Goal: Browse casually

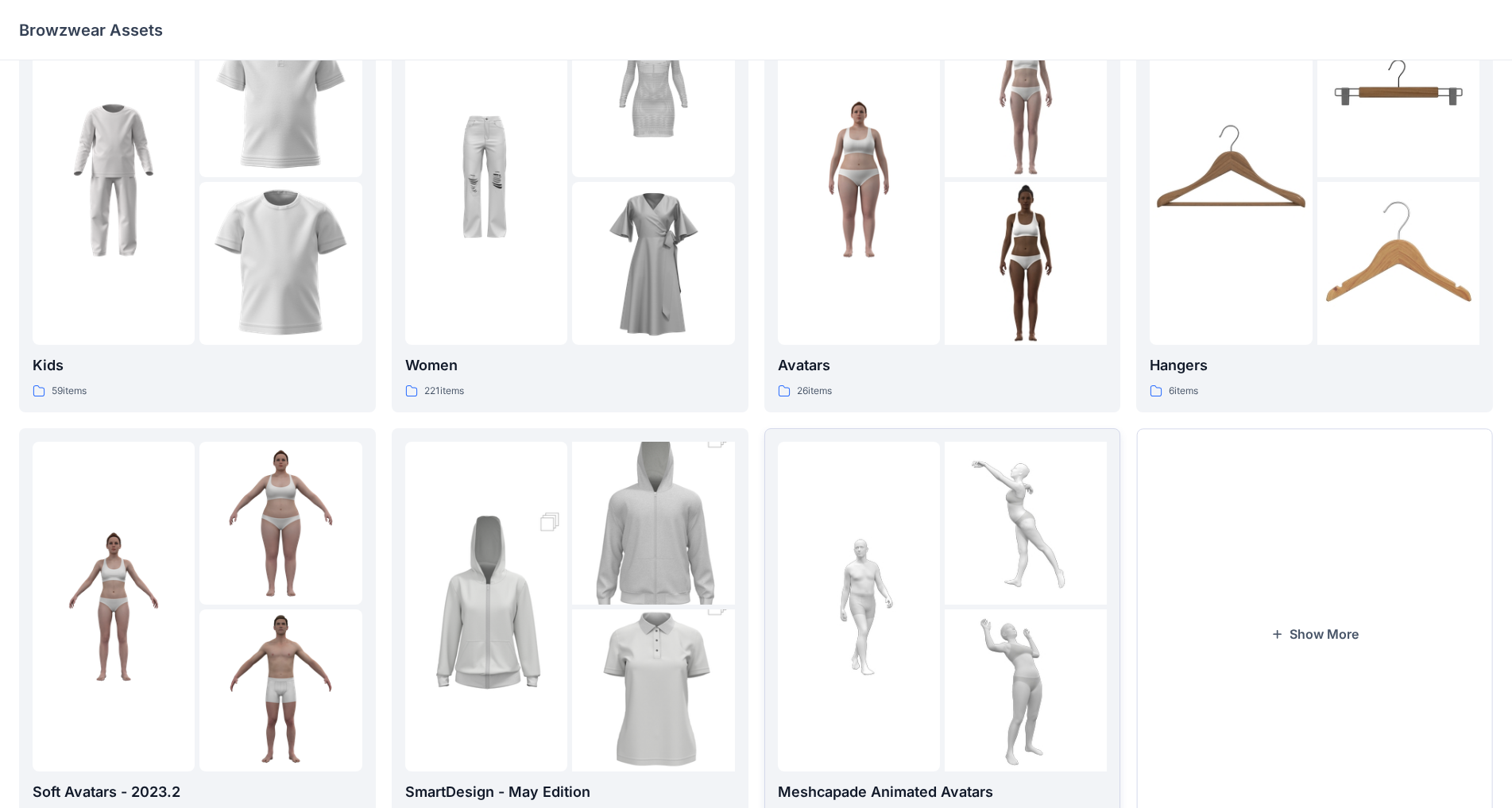
scroll to position [154, 0]
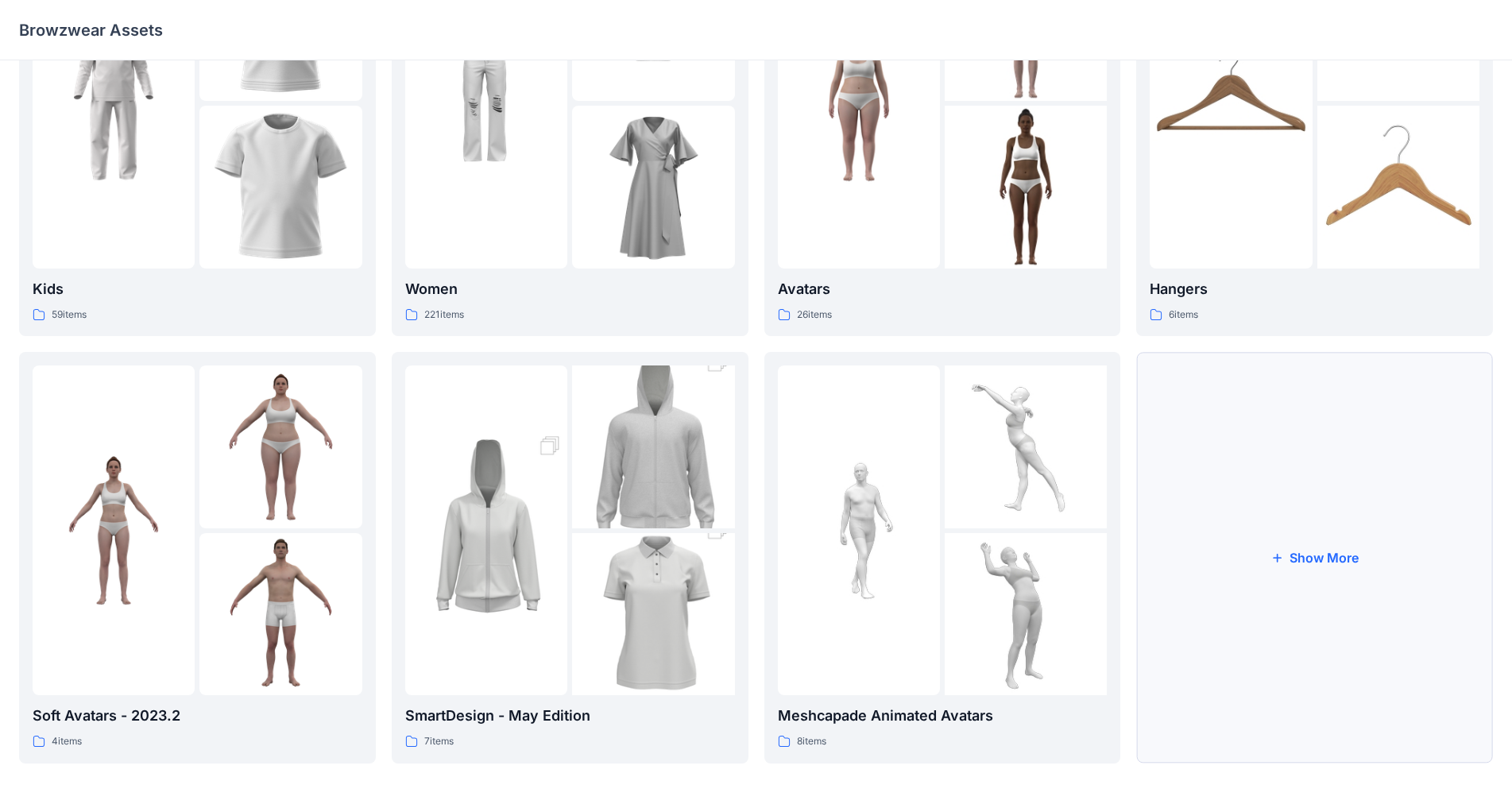
click at [794, 561] on button "Show More" at bounding box center [1314, 558] width 357 height 410
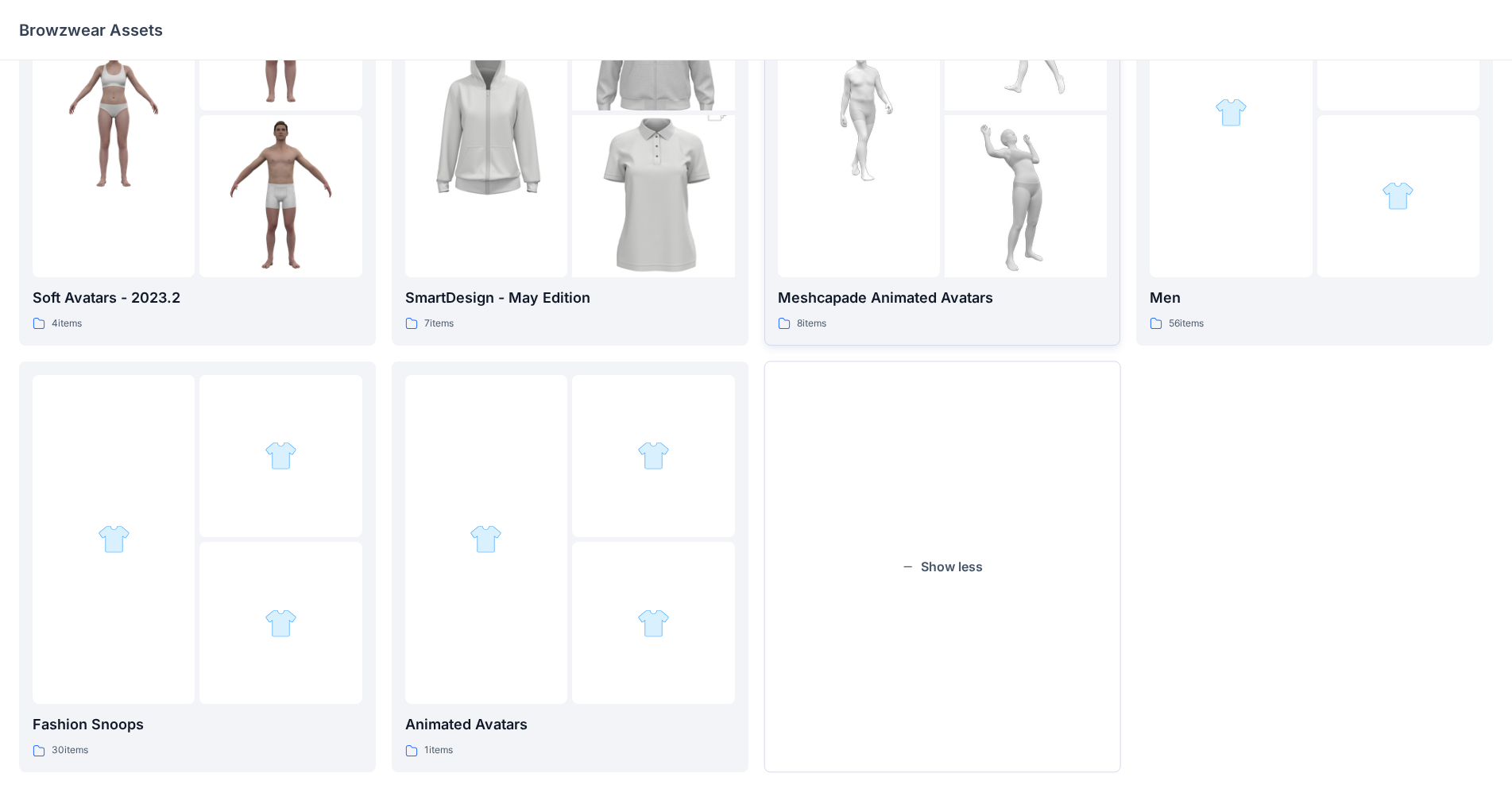
scroll to position [581, 0]
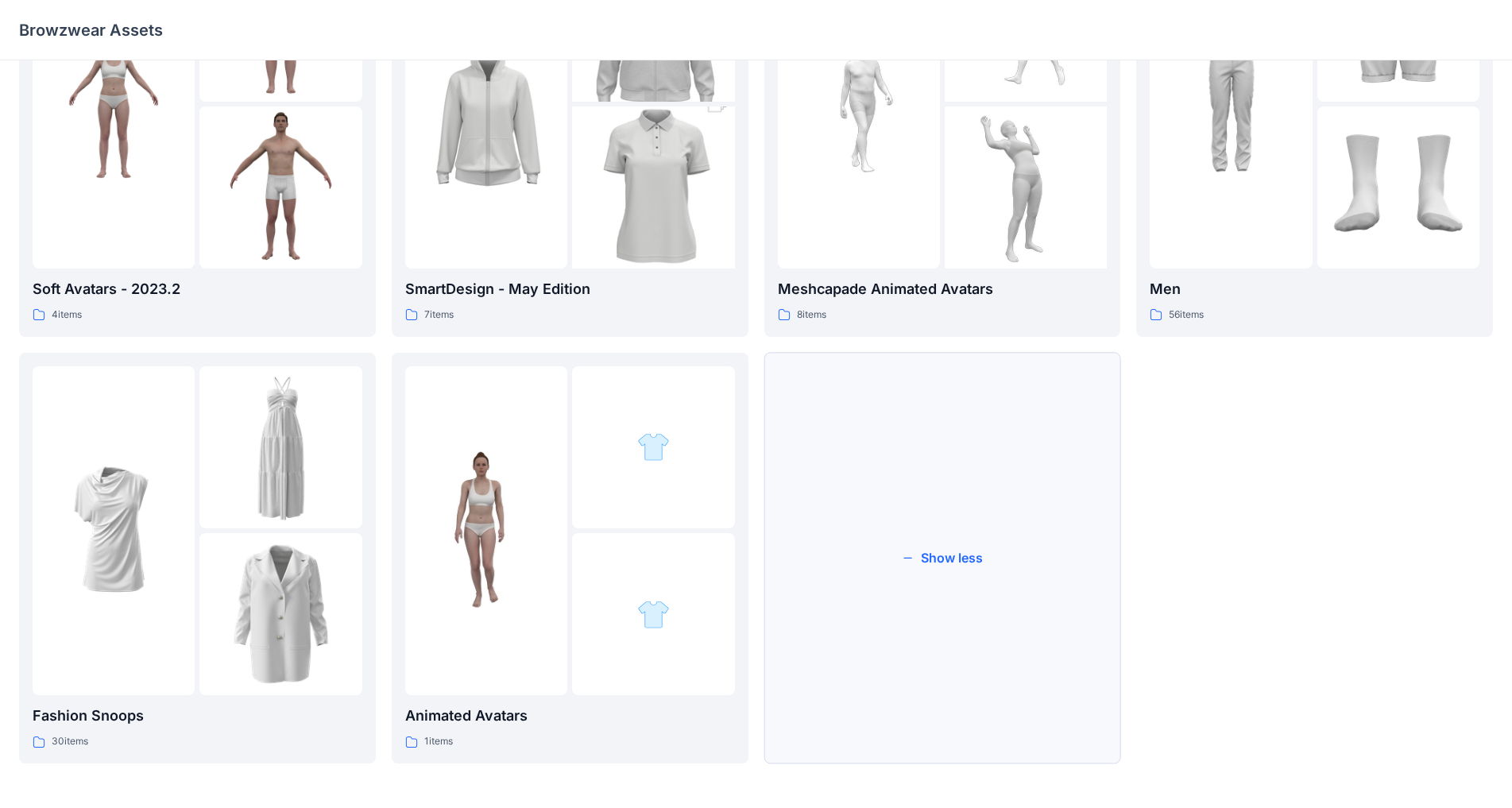
click at [794, 558] on button "Show less" at bounding box center [943, 558] width 357 height 410
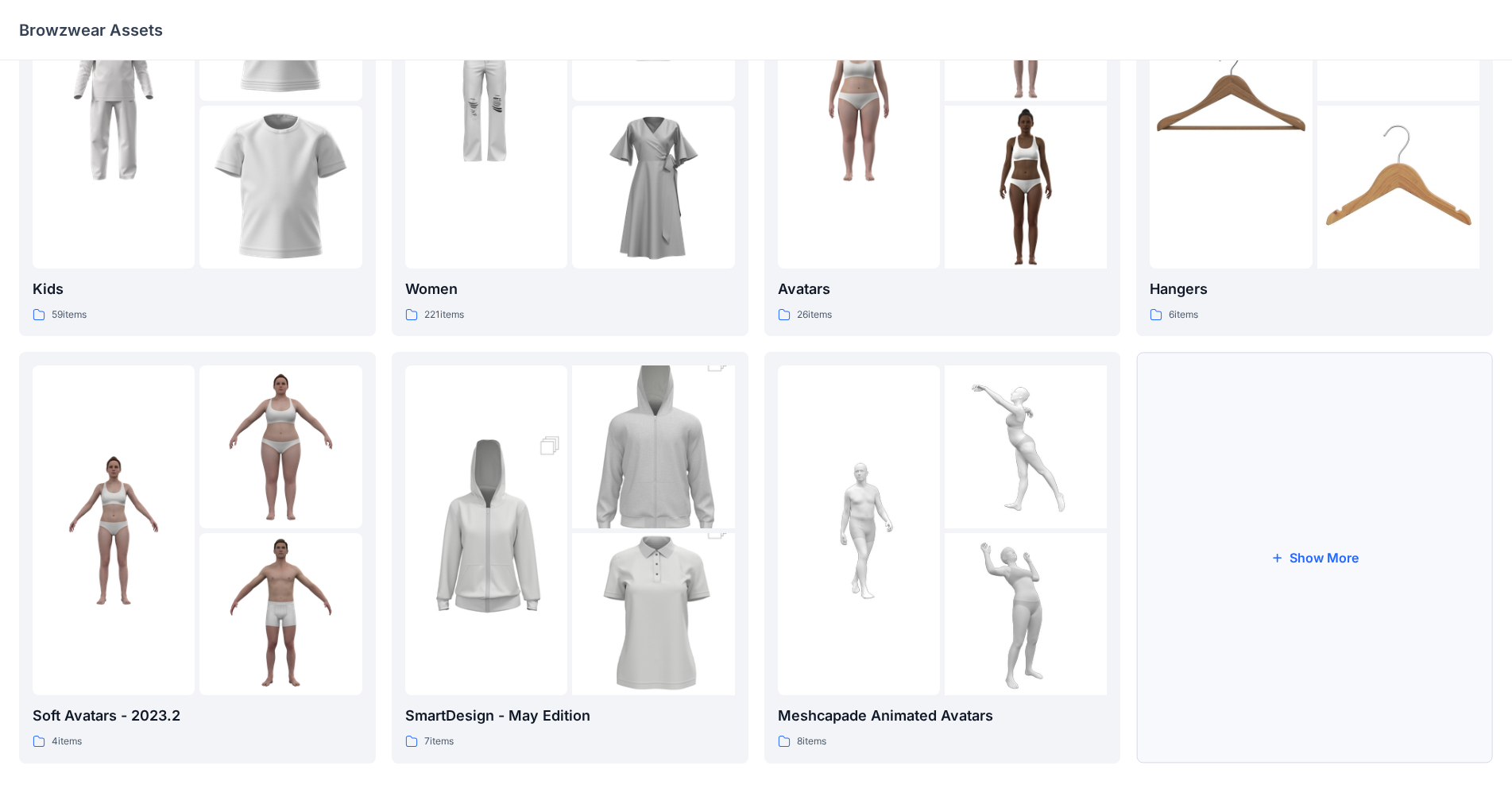
click at [794, 558] on button "Show More" at bounding box center [1314, 558] width 357 height 410
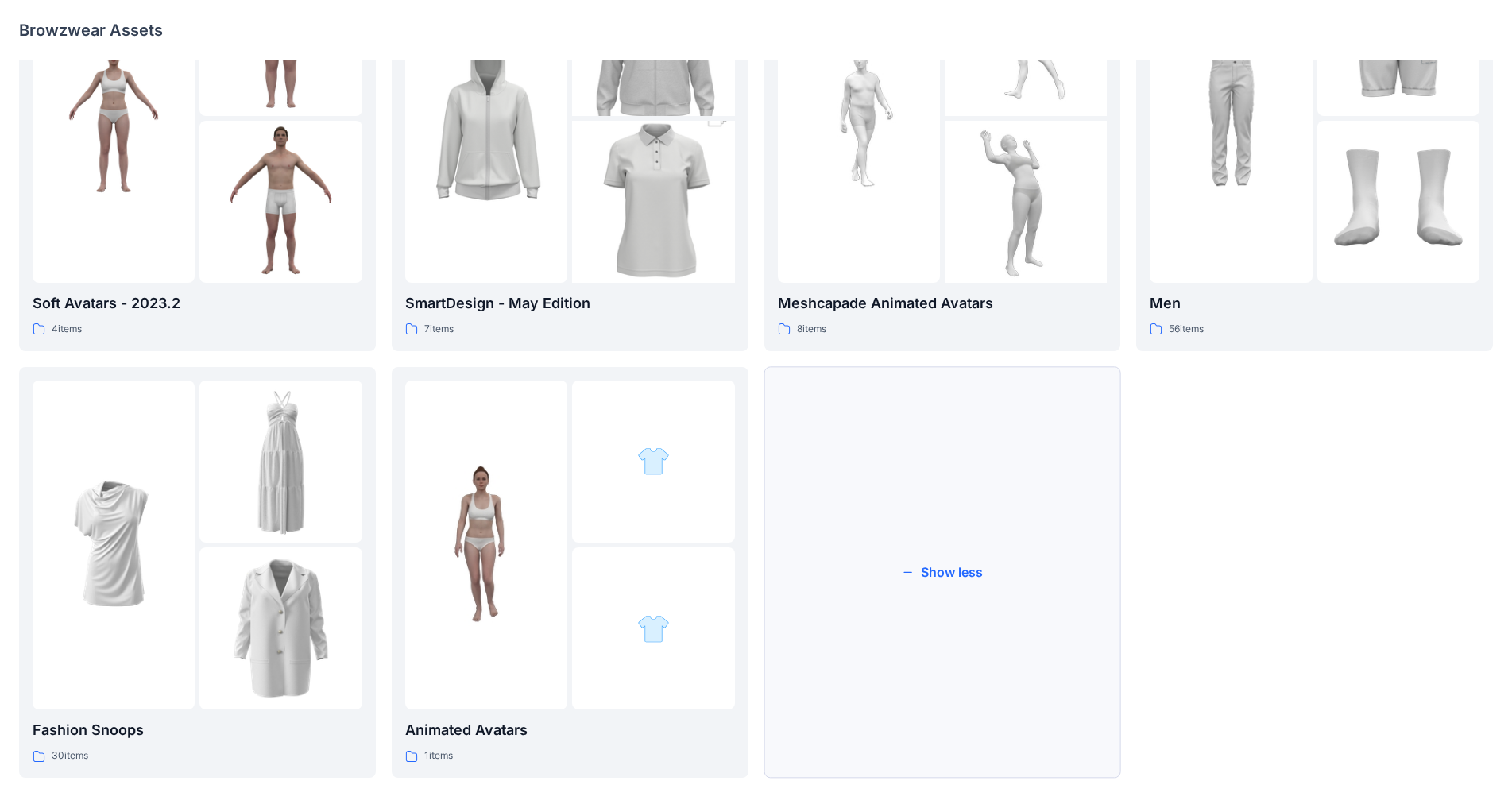
scroll to position [581, 0]
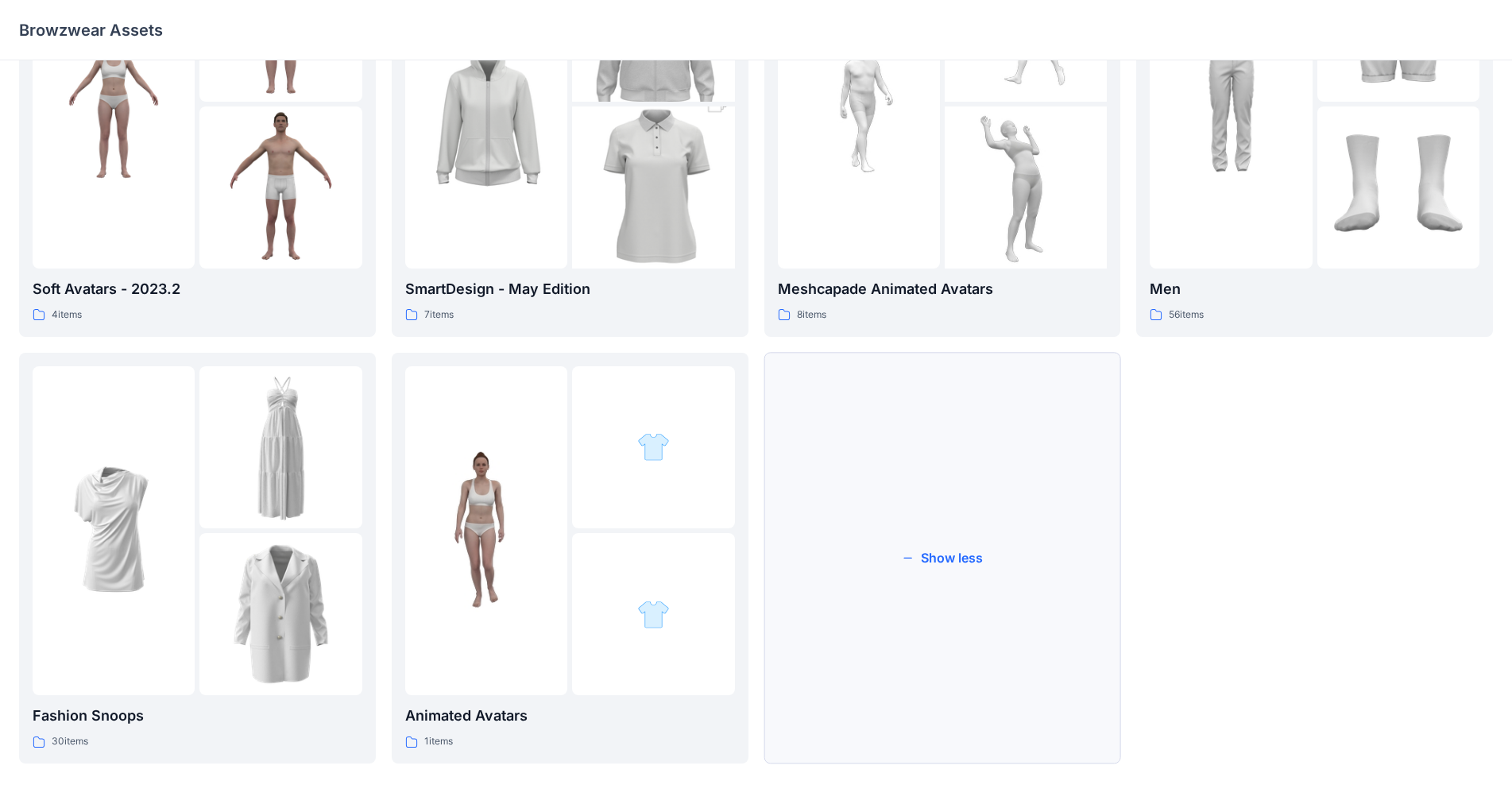
click at [794, 558] on button "Show less" at bounding box center [943, 558] width 357 height 410
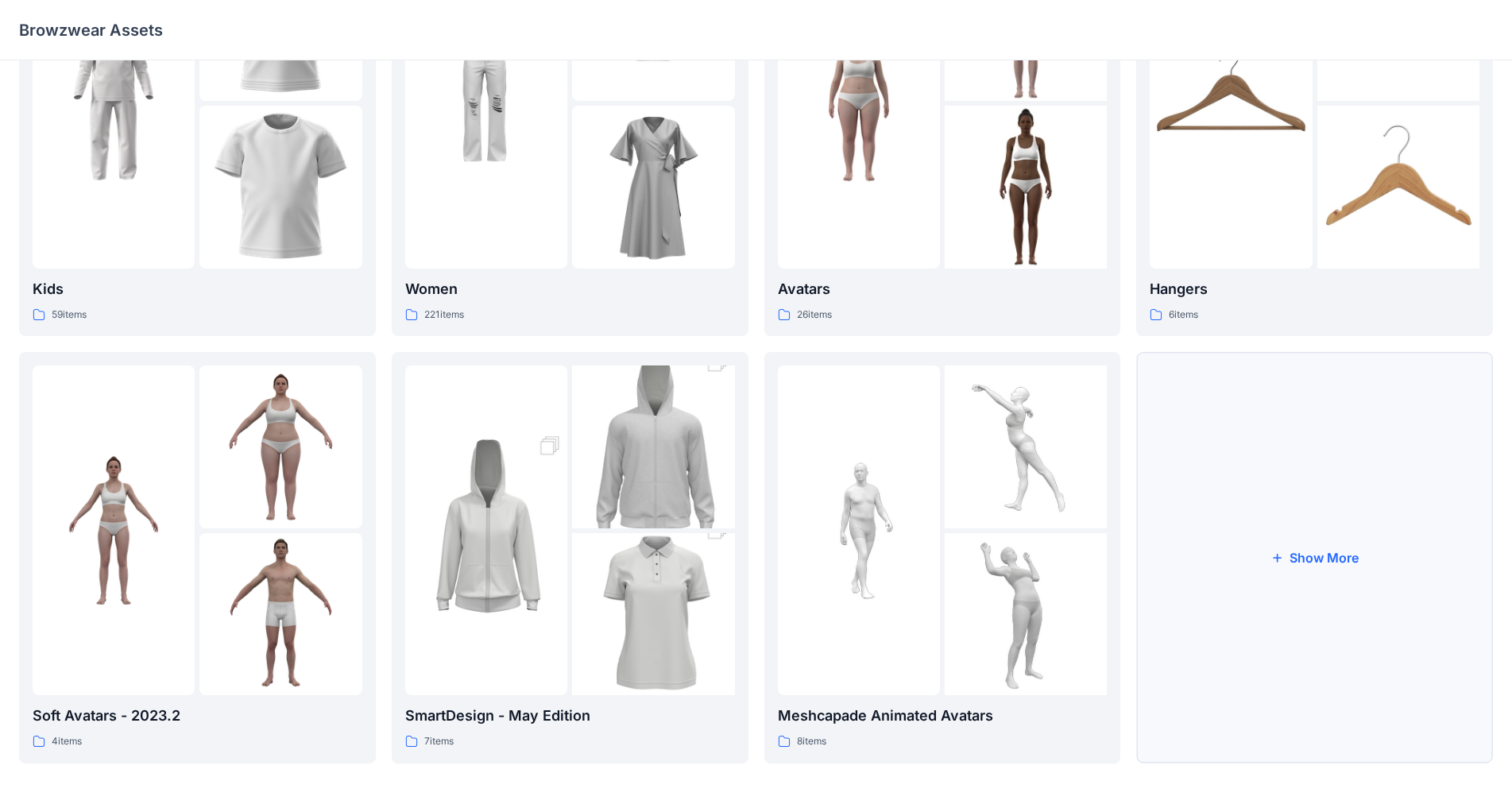
click at [794, 553] on button "Show More" at bounding box center [1314, 558] width 357 height 410
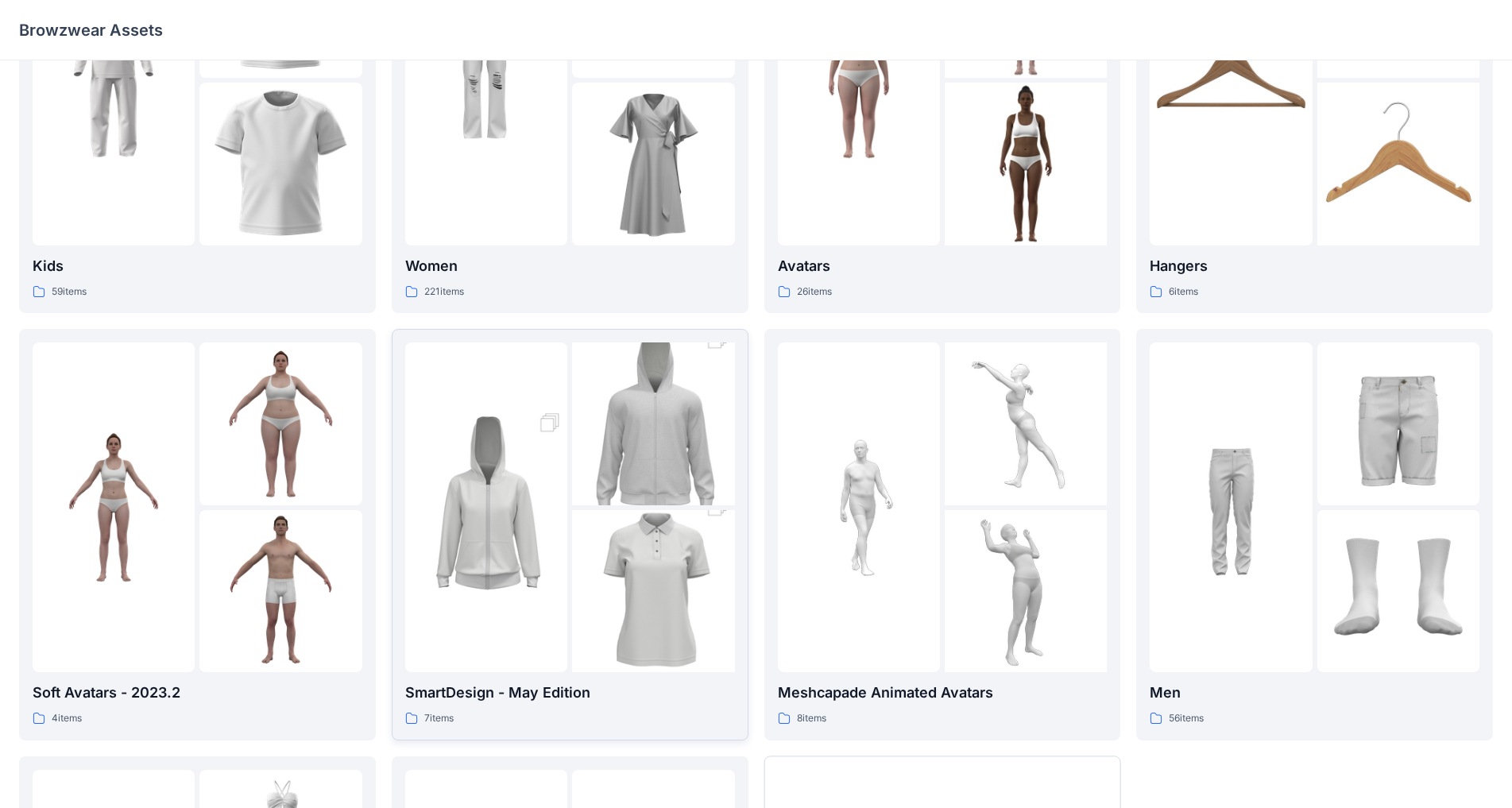
scroll to position [0, 0]
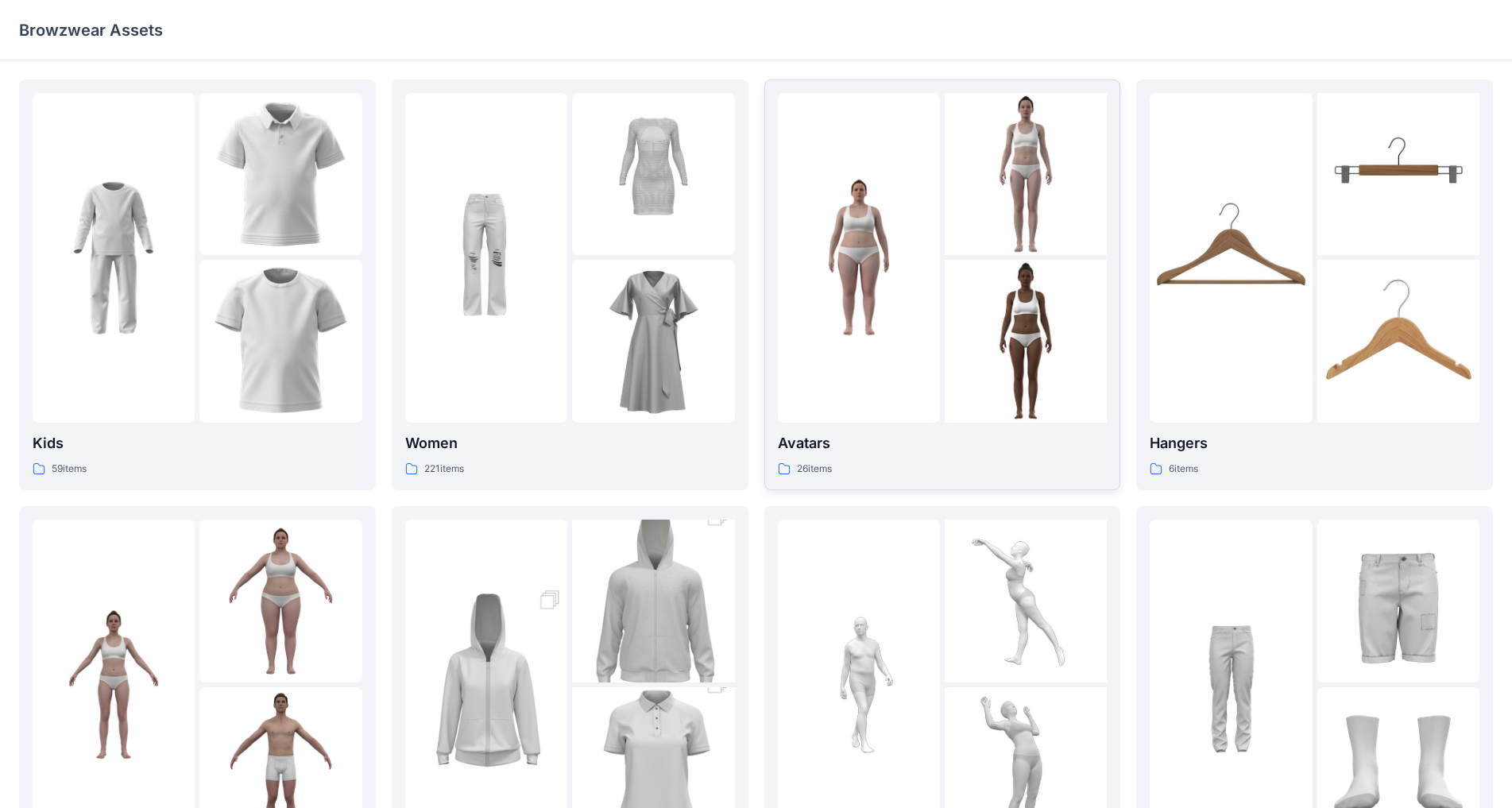
click at [794, 275] on img at bounding box center [859, 257] width 162 height 162
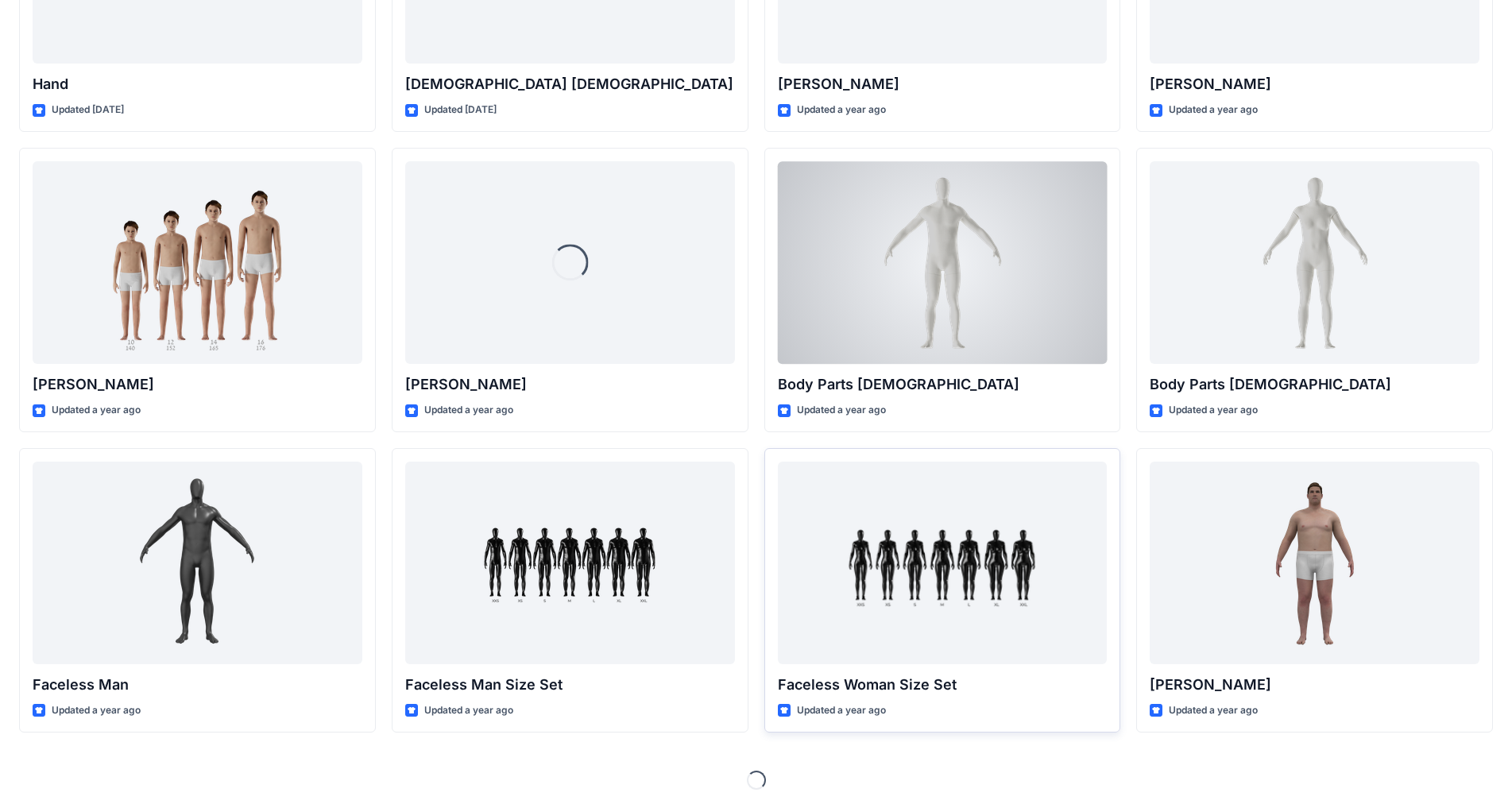
scroll to position [233, 0]
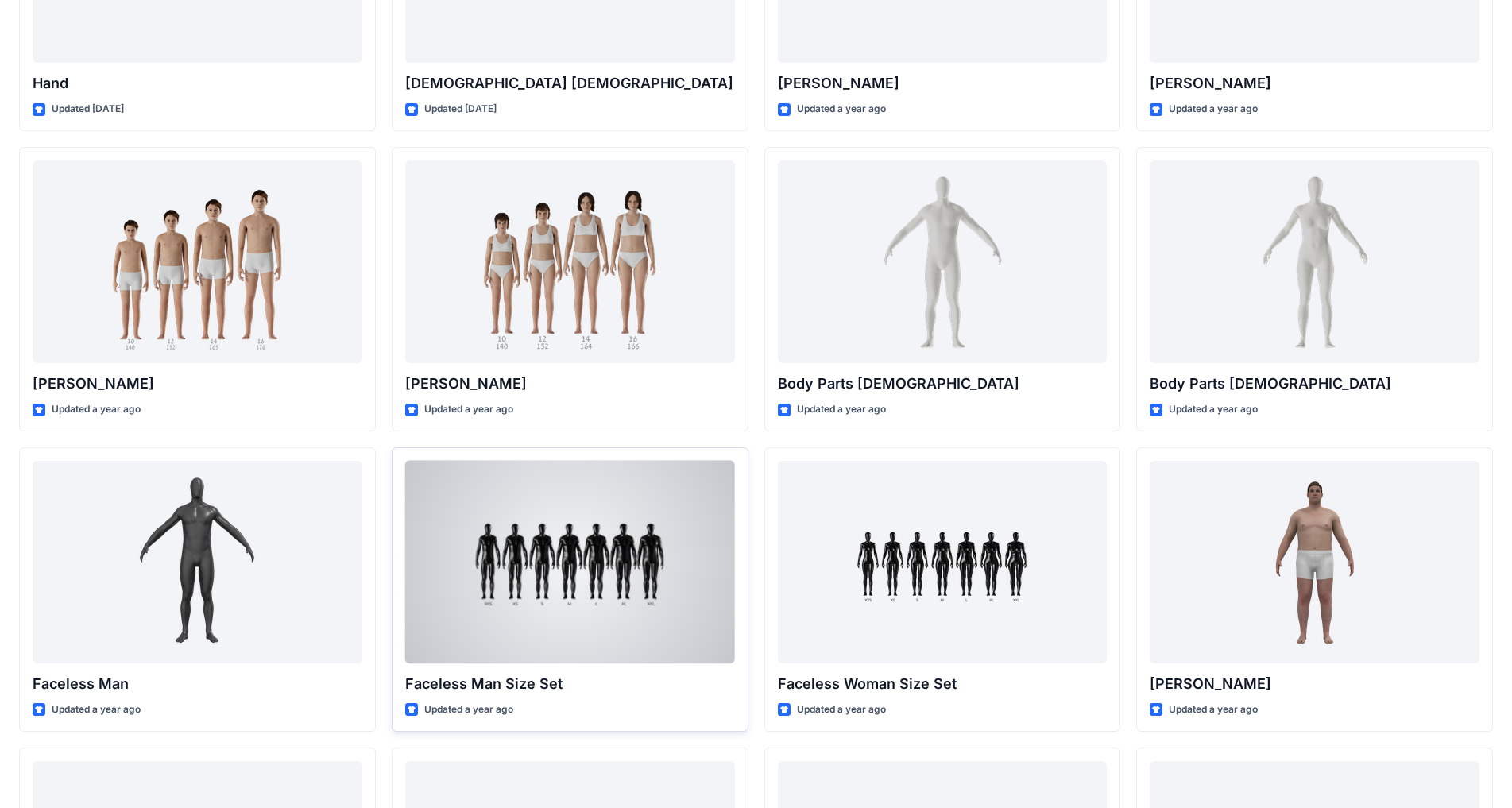
click at [565, 553] on div at bounding box center [570, 562] width 330 height 203
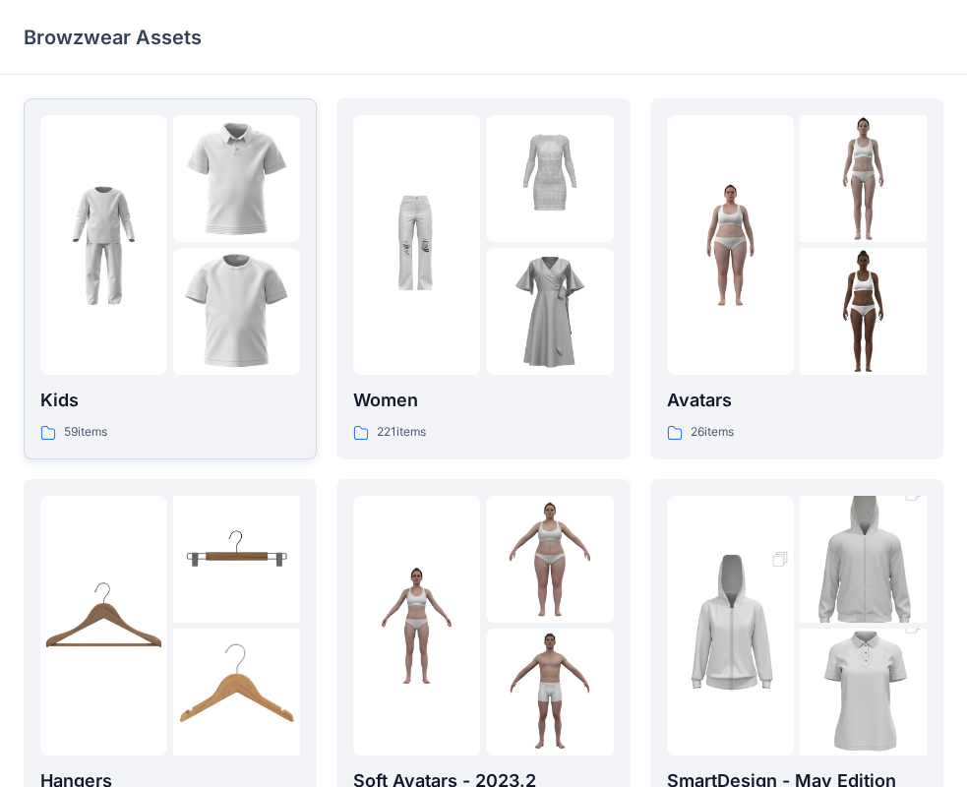
click at [223, 146] on img at bounding box center [236, 178] width 127 height 127
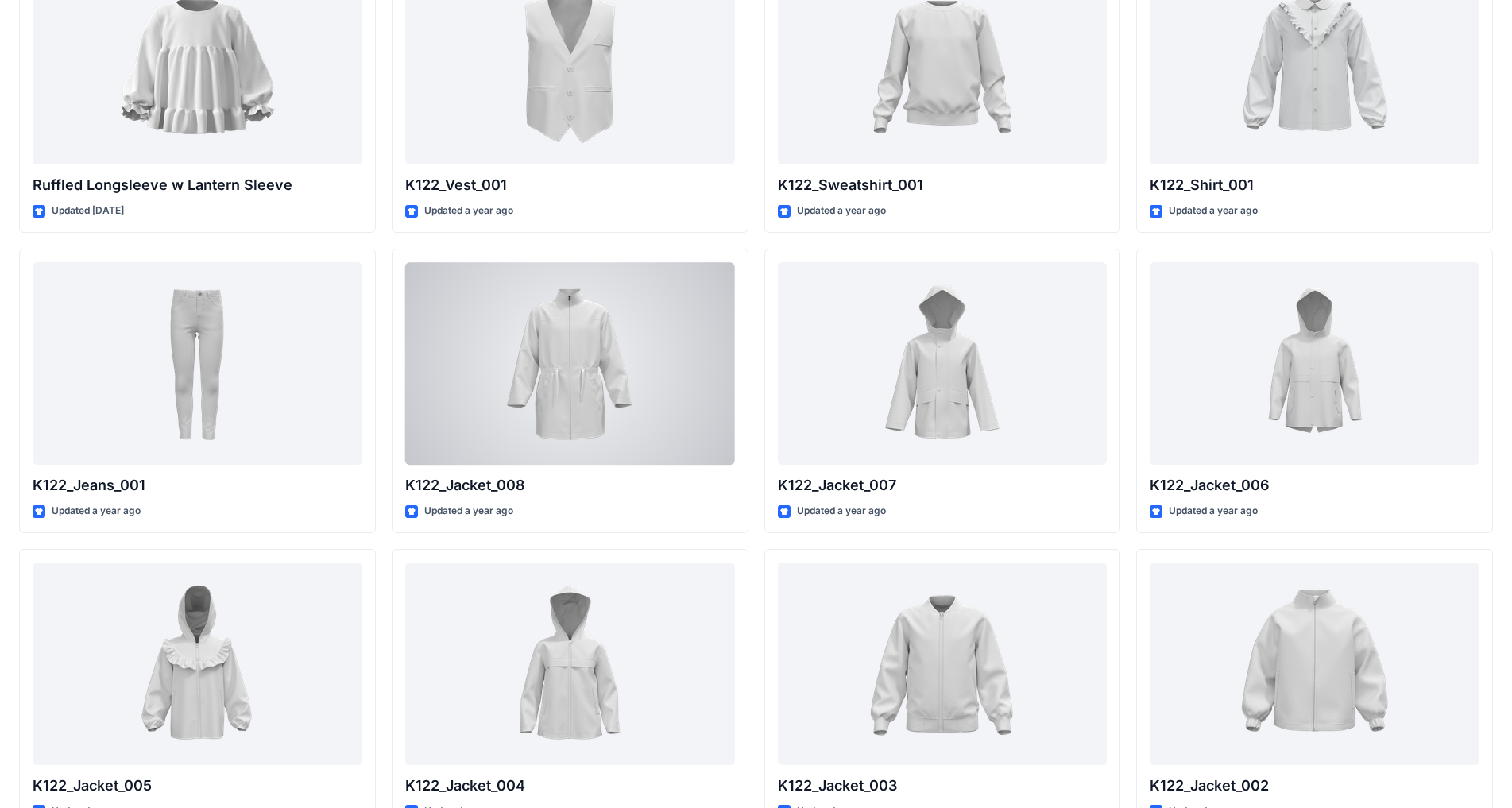
scroll to position [233, 0]
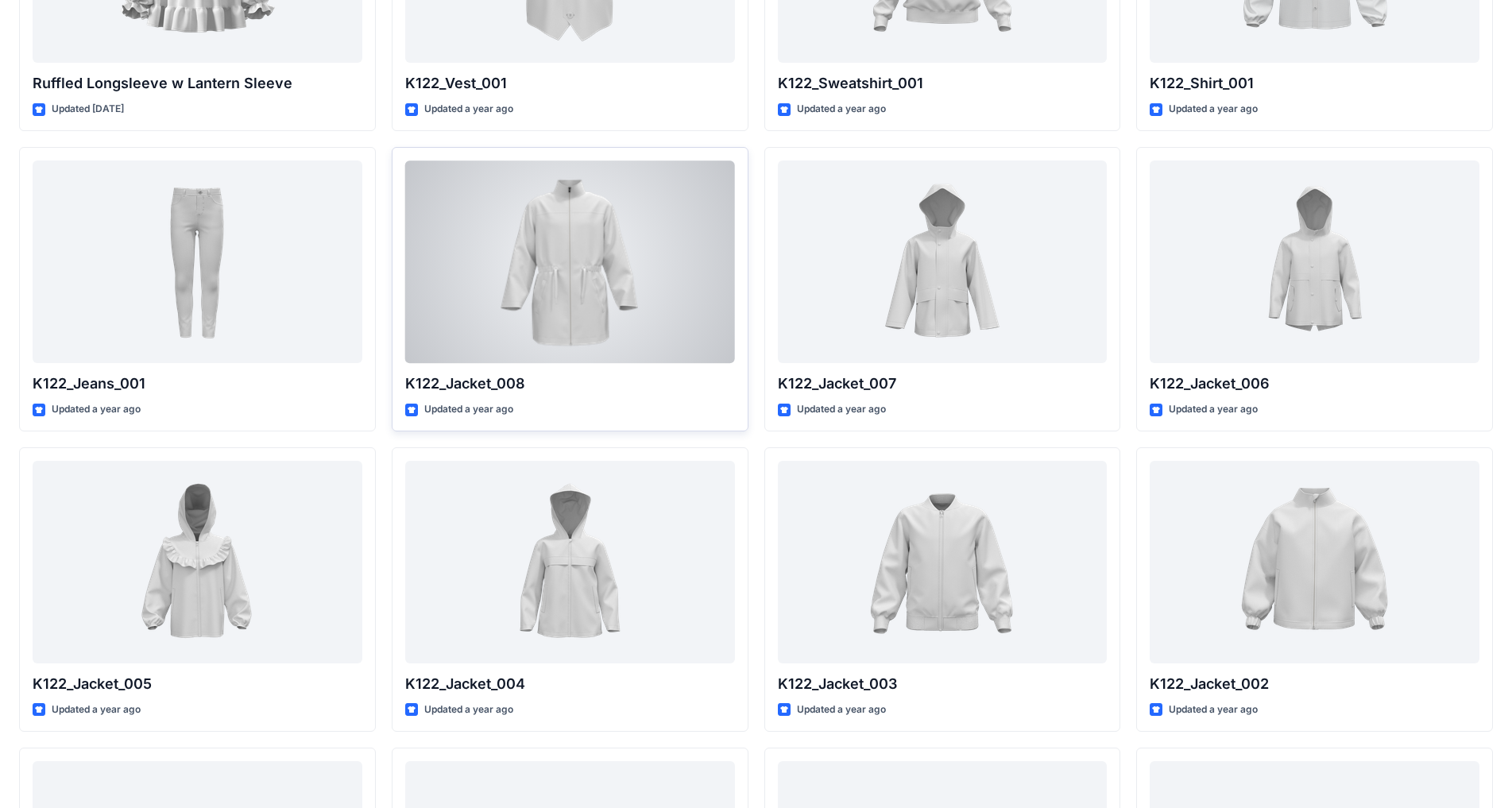
click at [587, 261] on div at bounding box center [570, 262] width 330 height 203
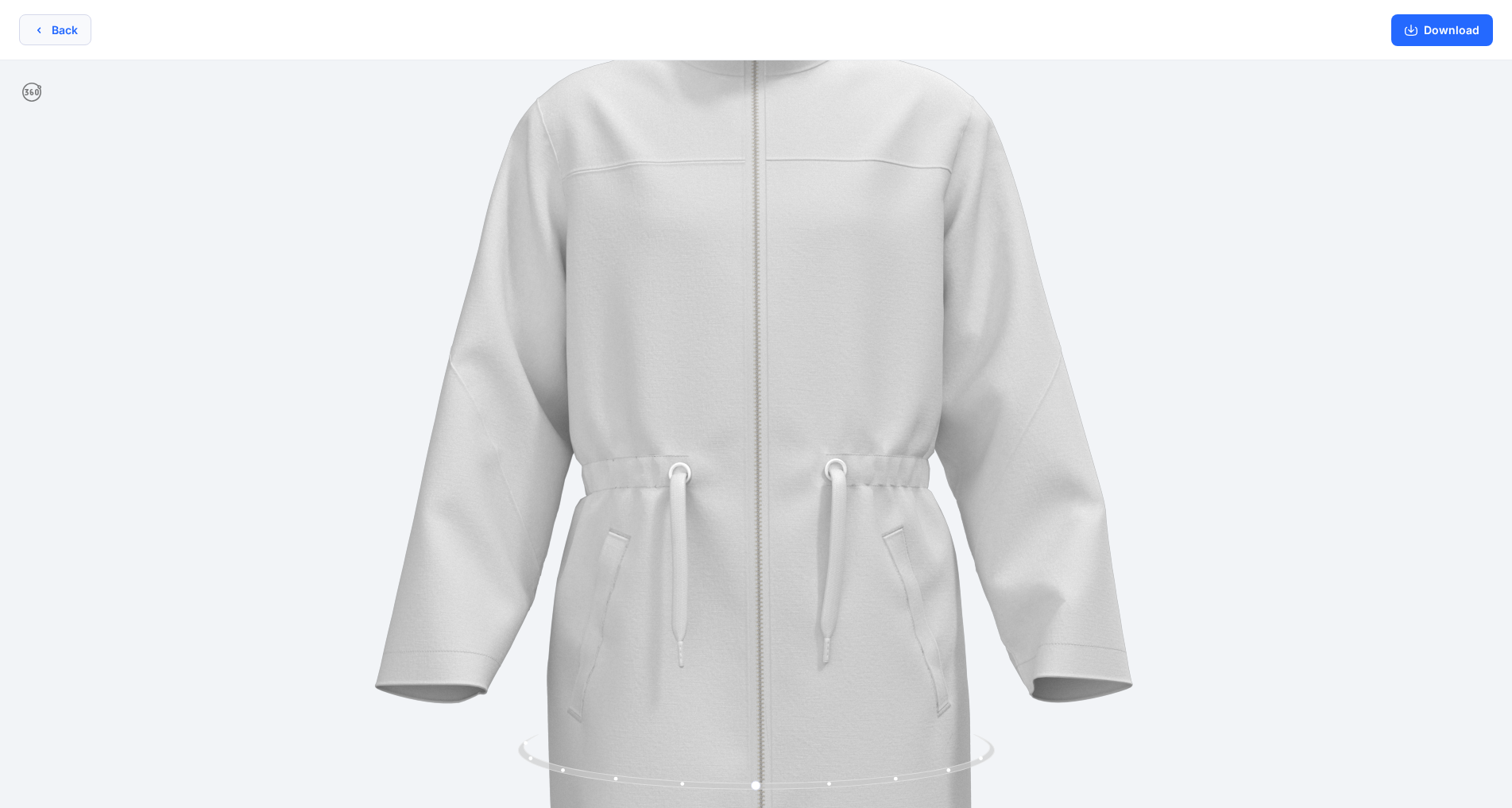
click at [40, 24] on icon "button" at bounding box center [39, 31] width 13 height 13
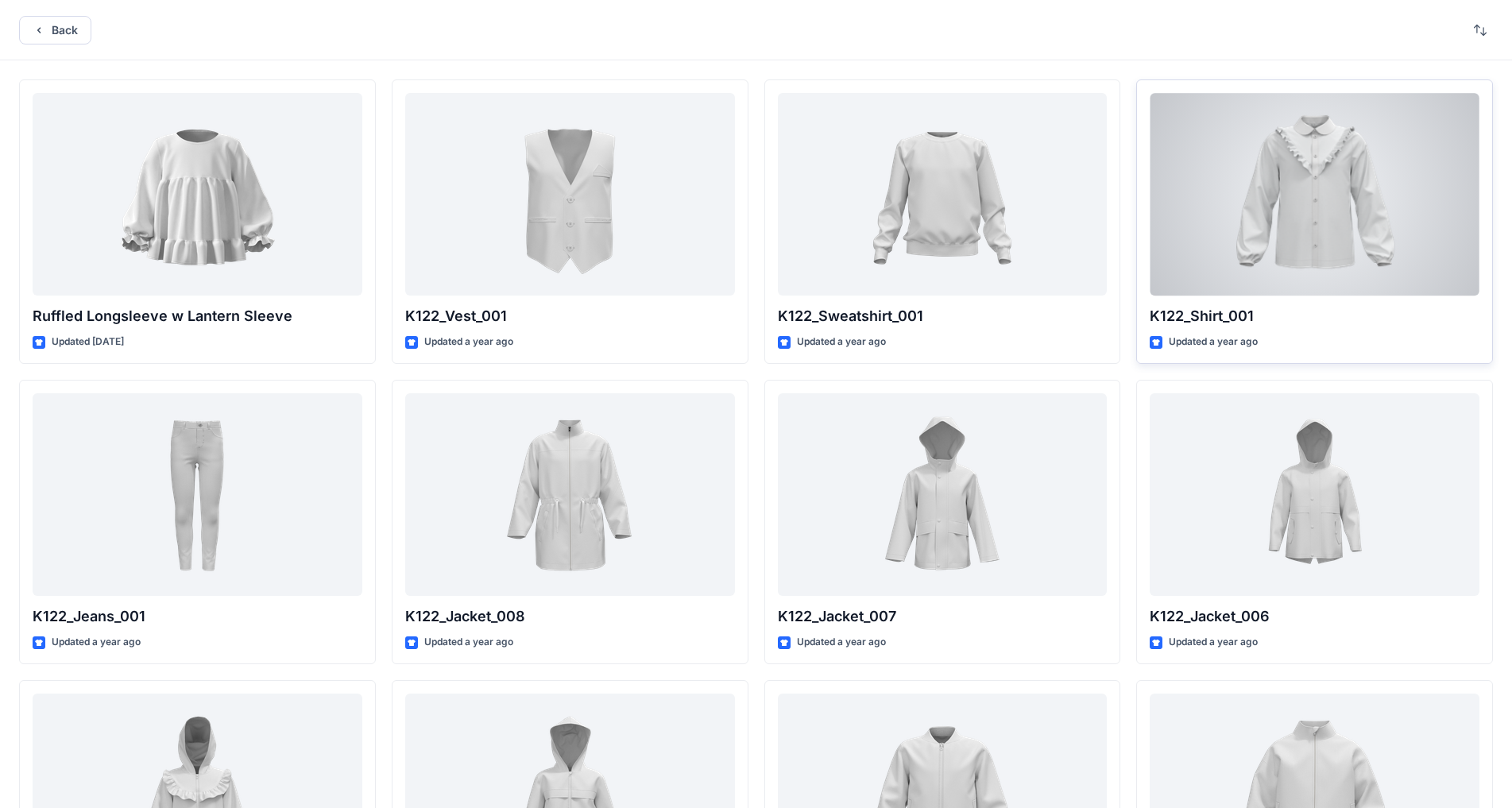
click at [794, 177] on div at bounding box center [1314, 194] width 330 height 203
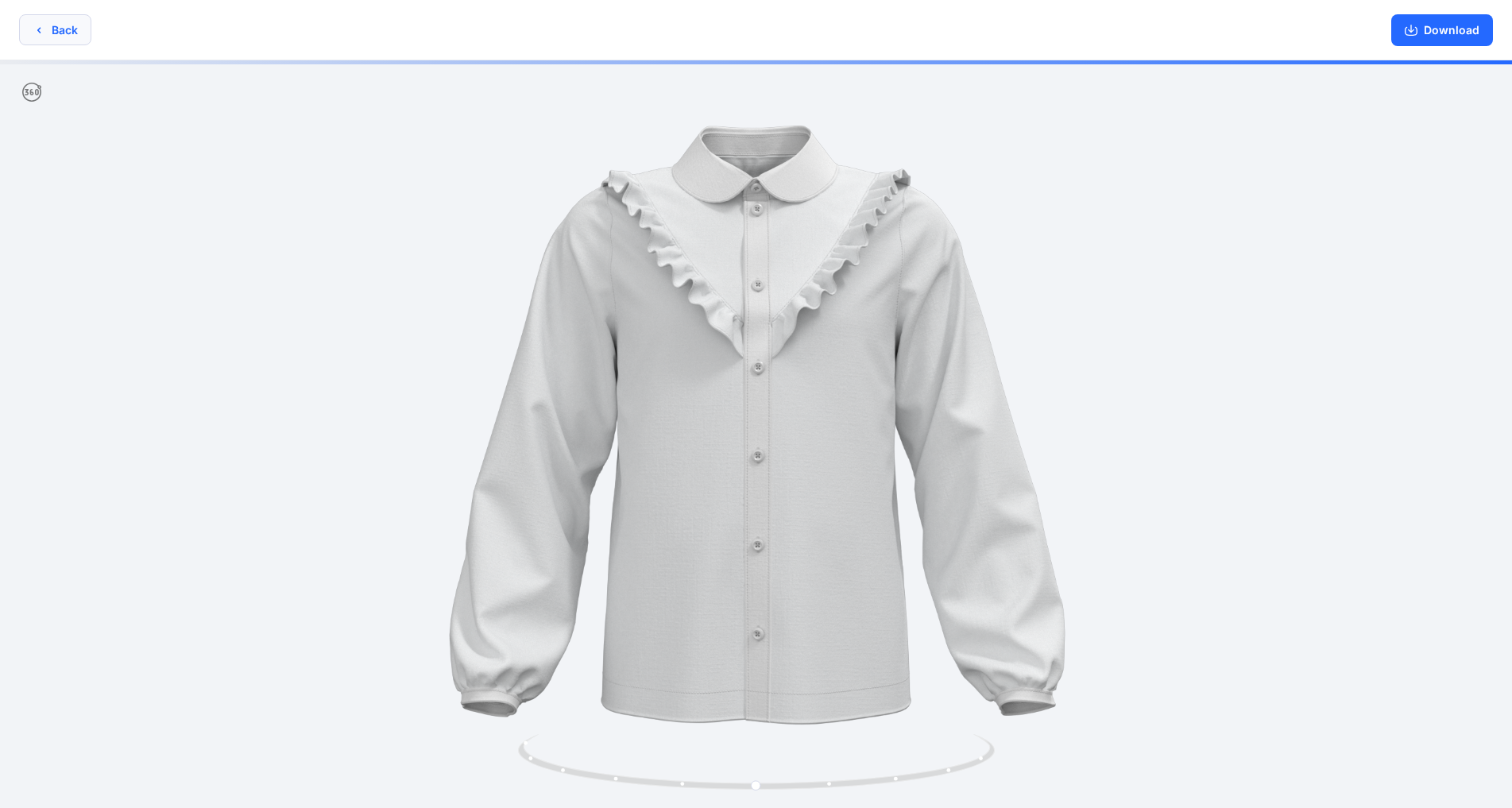
click at [44, 29] on icon "button" at bounding box center [39, 31] width 13 height 13
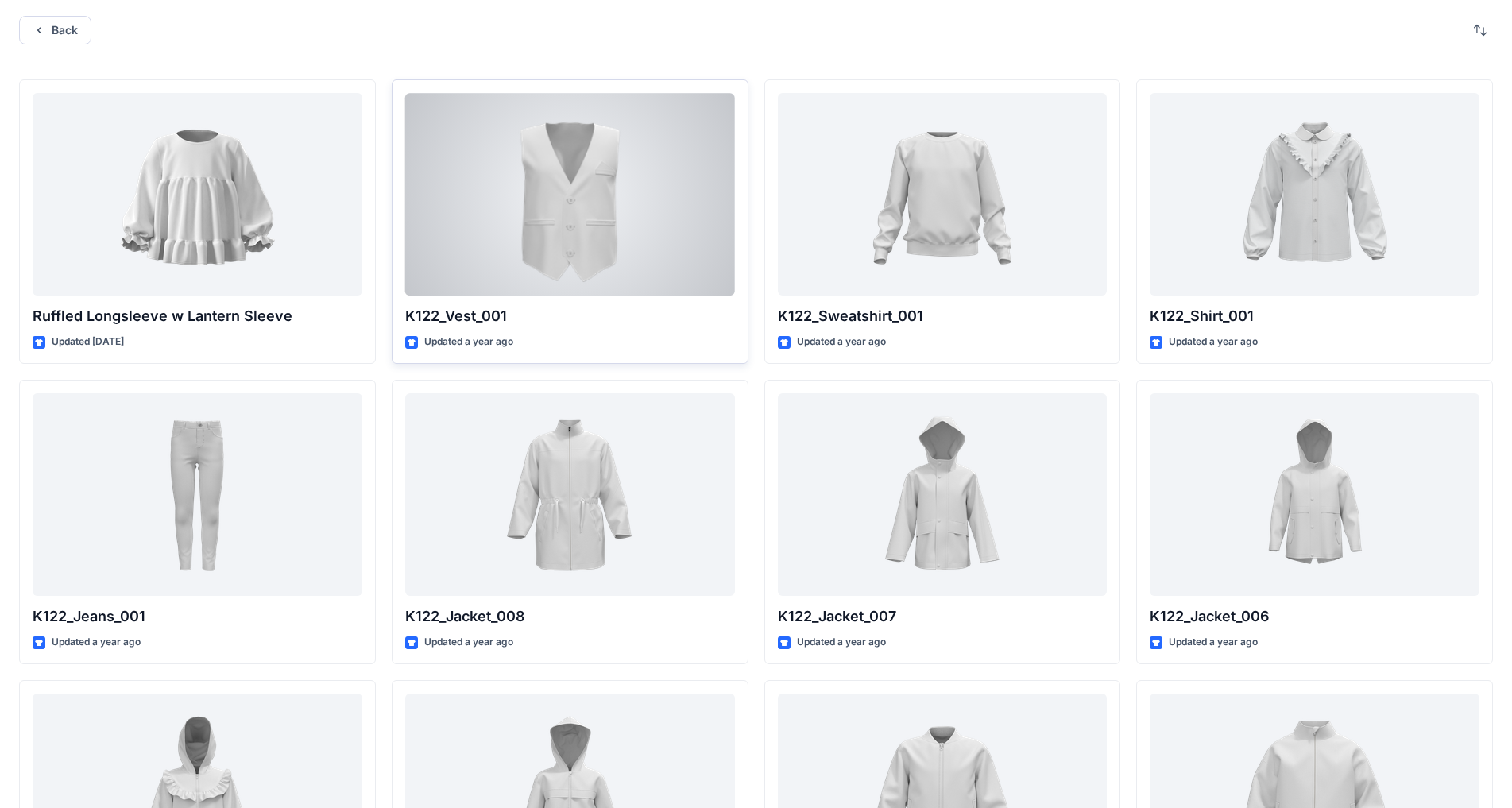
click at [589, 210] on div at bounding box center [570, 194] width 330 height 203
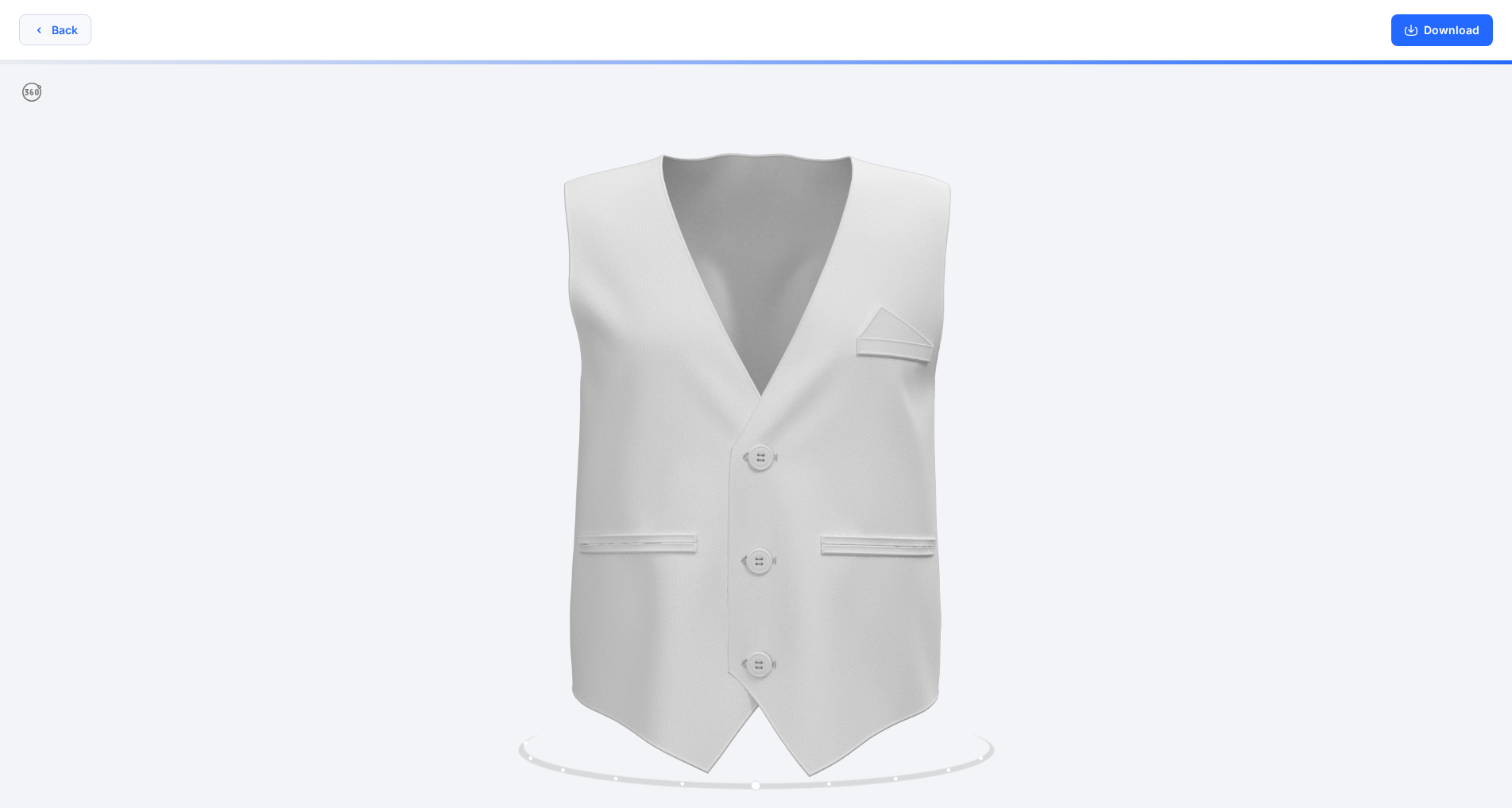
click at [36, 25] on icon "button" at bounding box center [39, 31] width 13 height 13
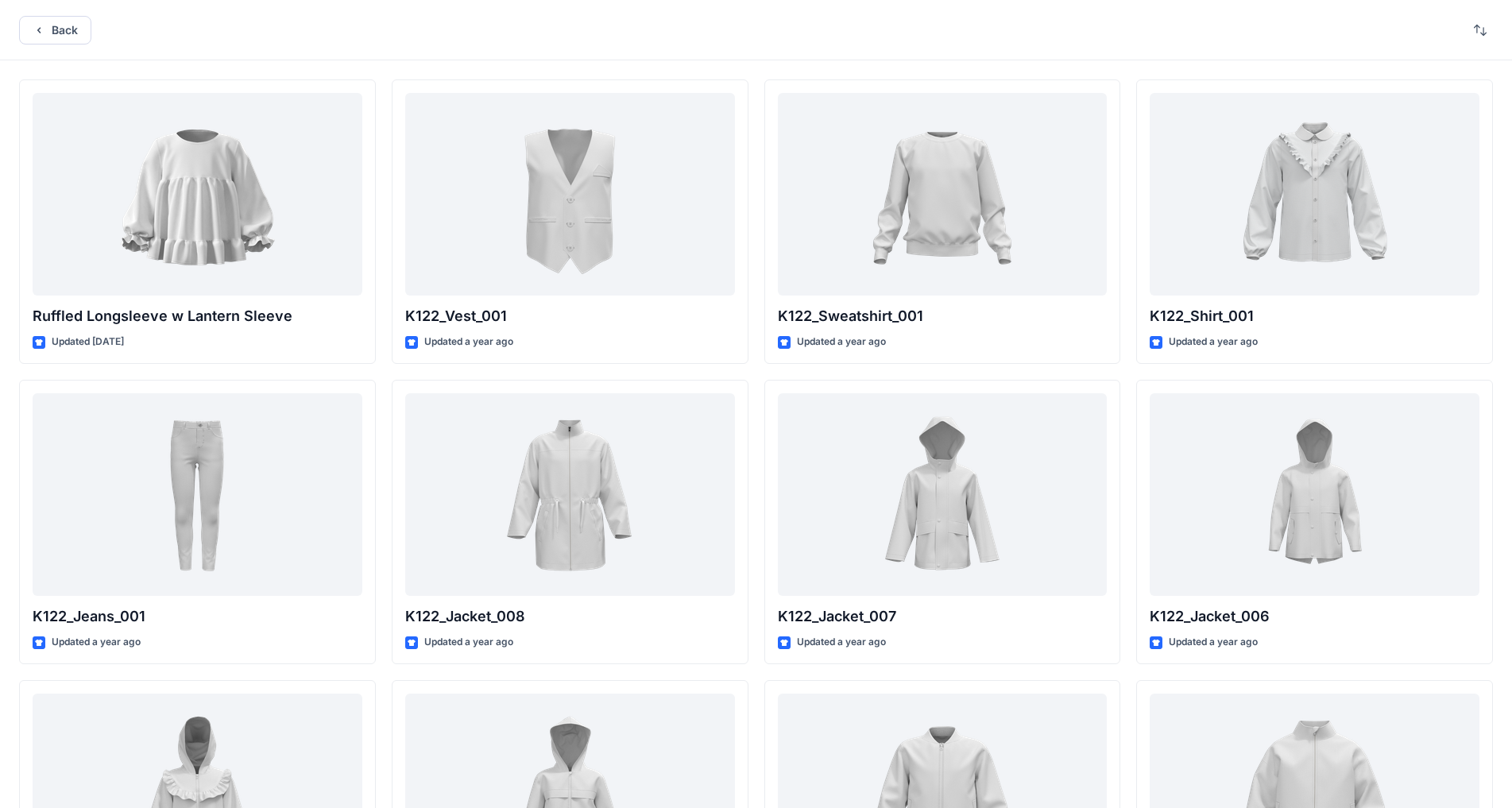
click at [36, 25] on icon "button" at bounding box center [39, 31] width 13 height 13
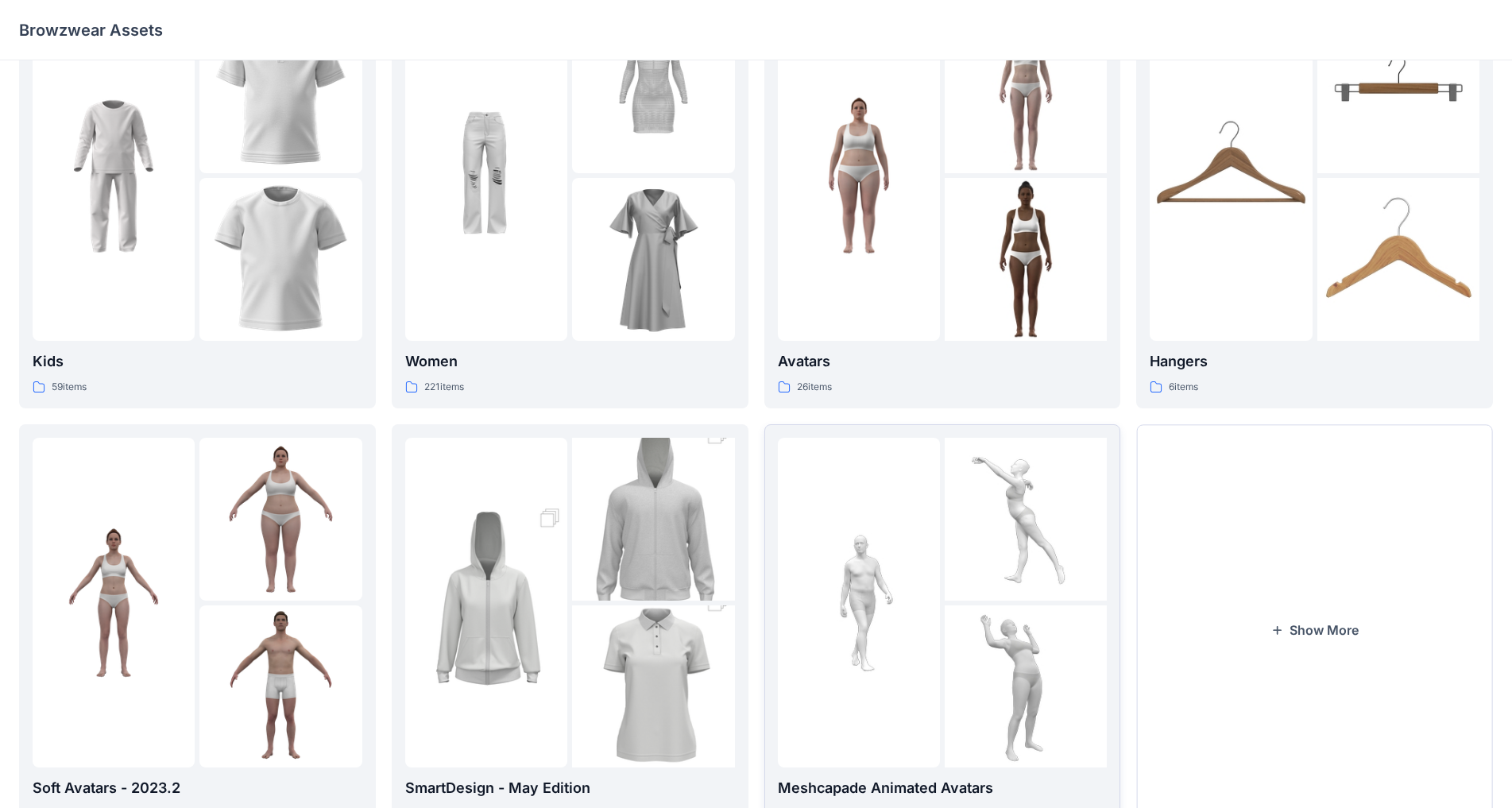
scroll to position [154, 0]
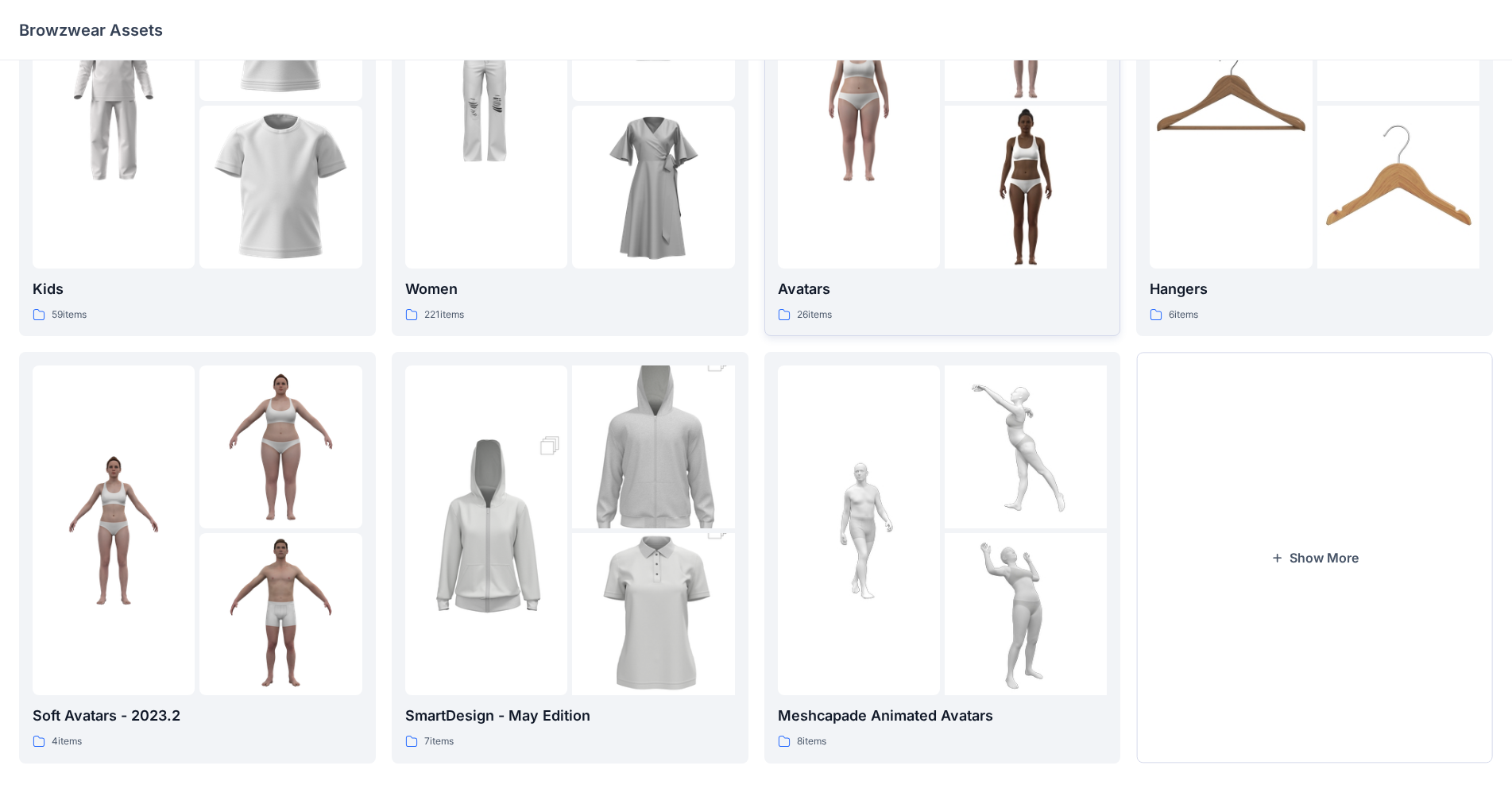
click at [794, 139] on img at bounding box center [859, 103] width 162 height 162
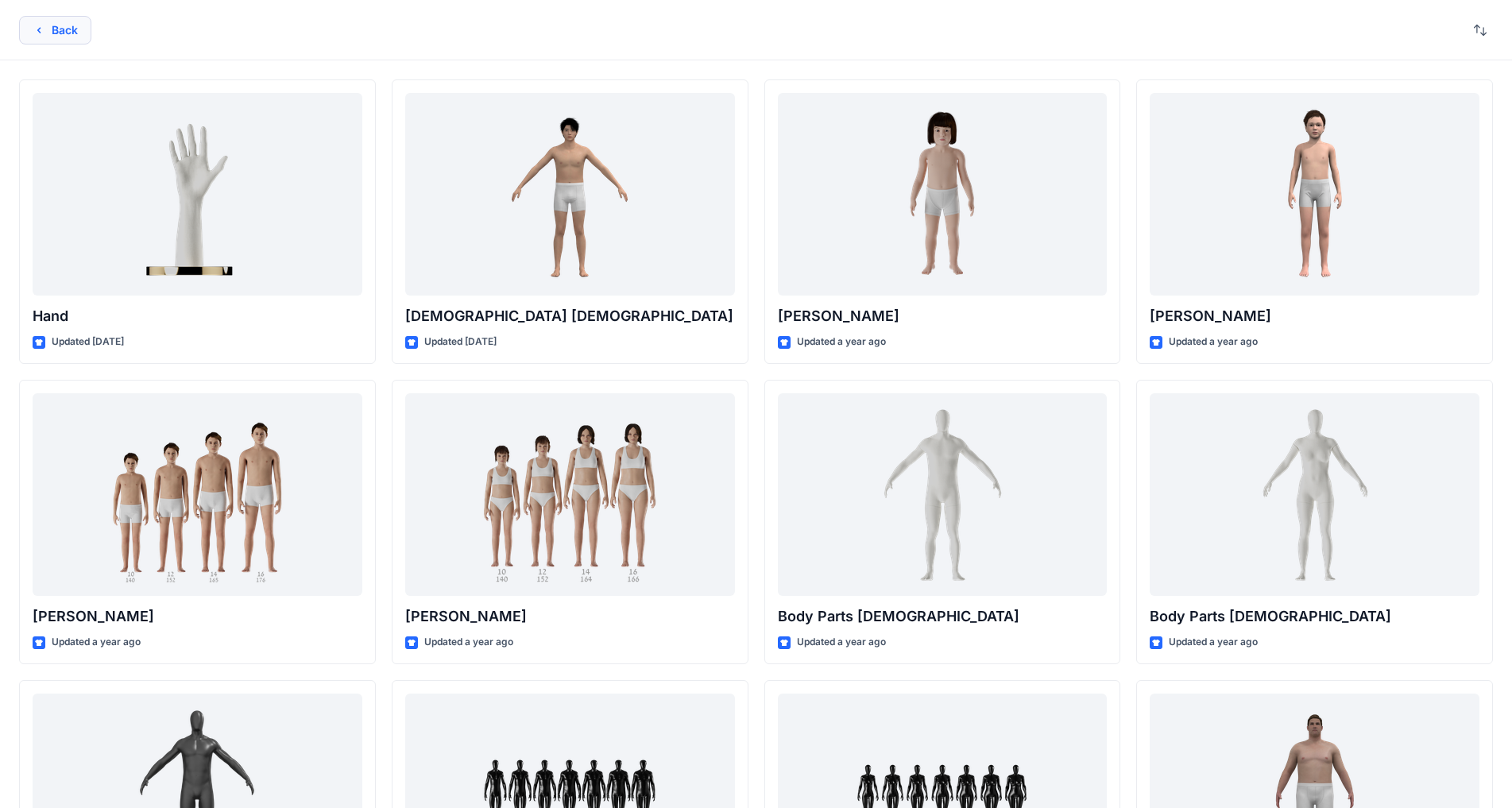
click at [38, 28] on icon "button" at bounding box center [39, 31] width 13 height 13
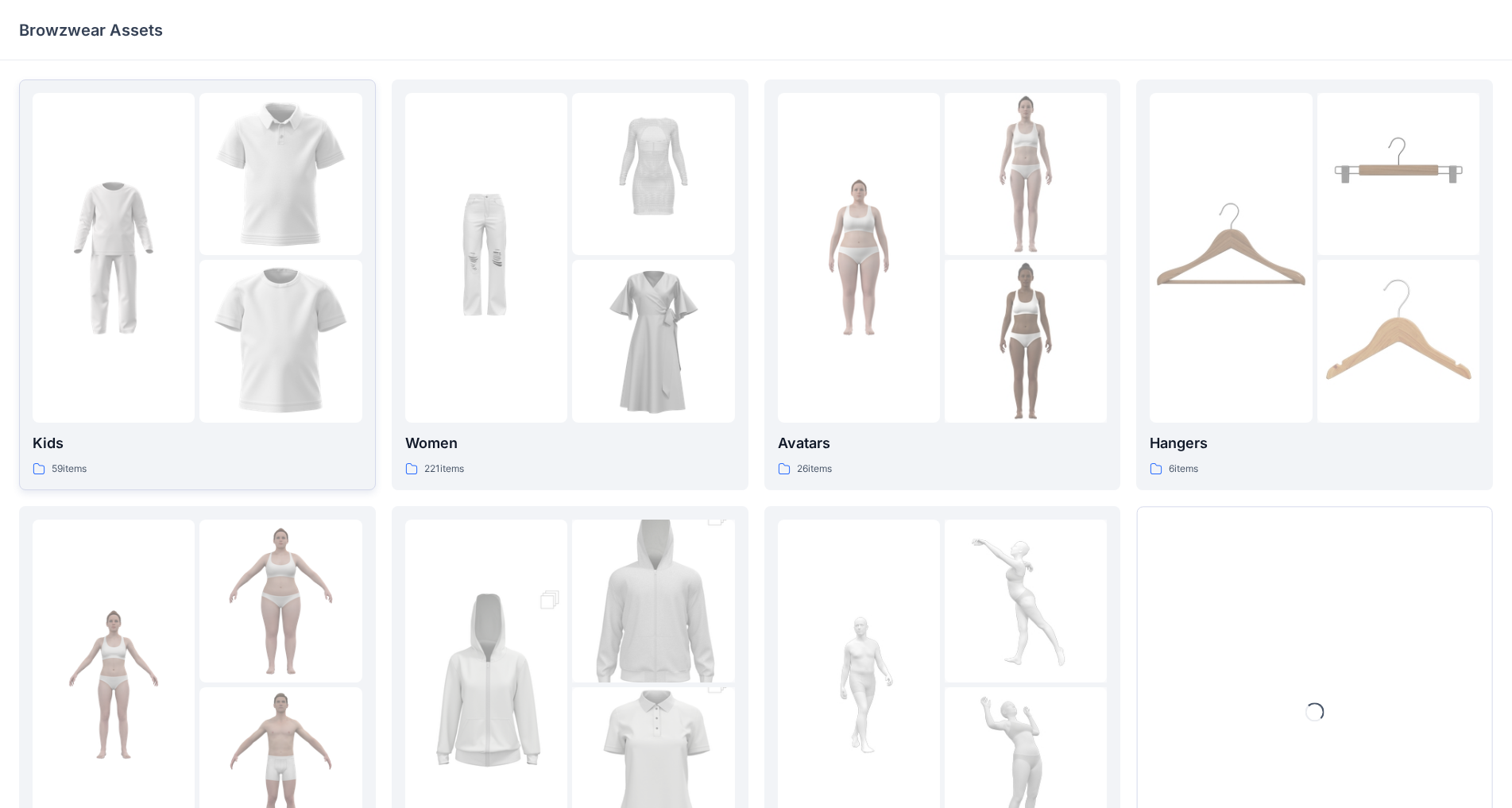
scroll to position [154, 0]
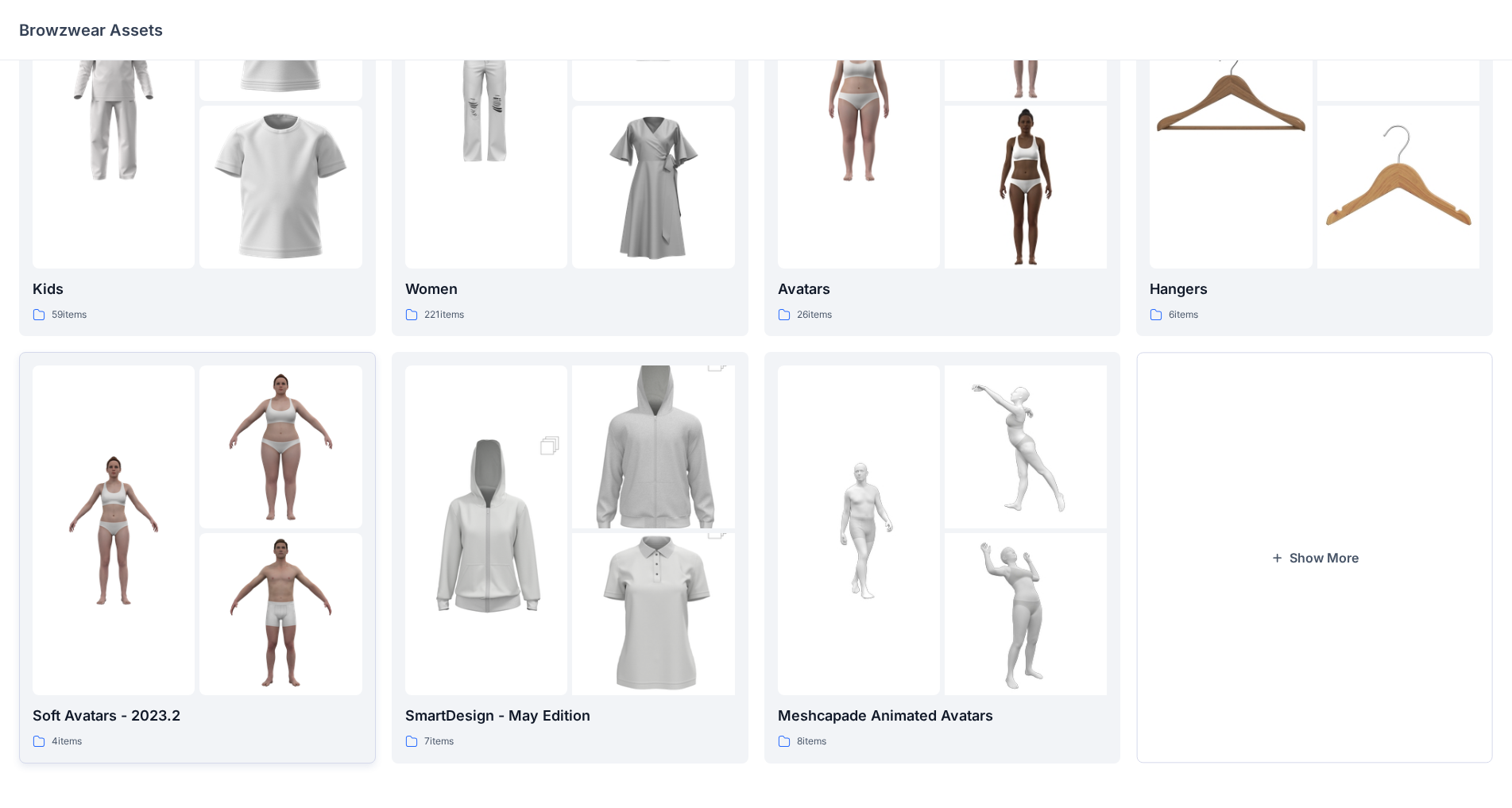
click at [132, 492] on img at bounding box center [113, 530] width 162 height 162
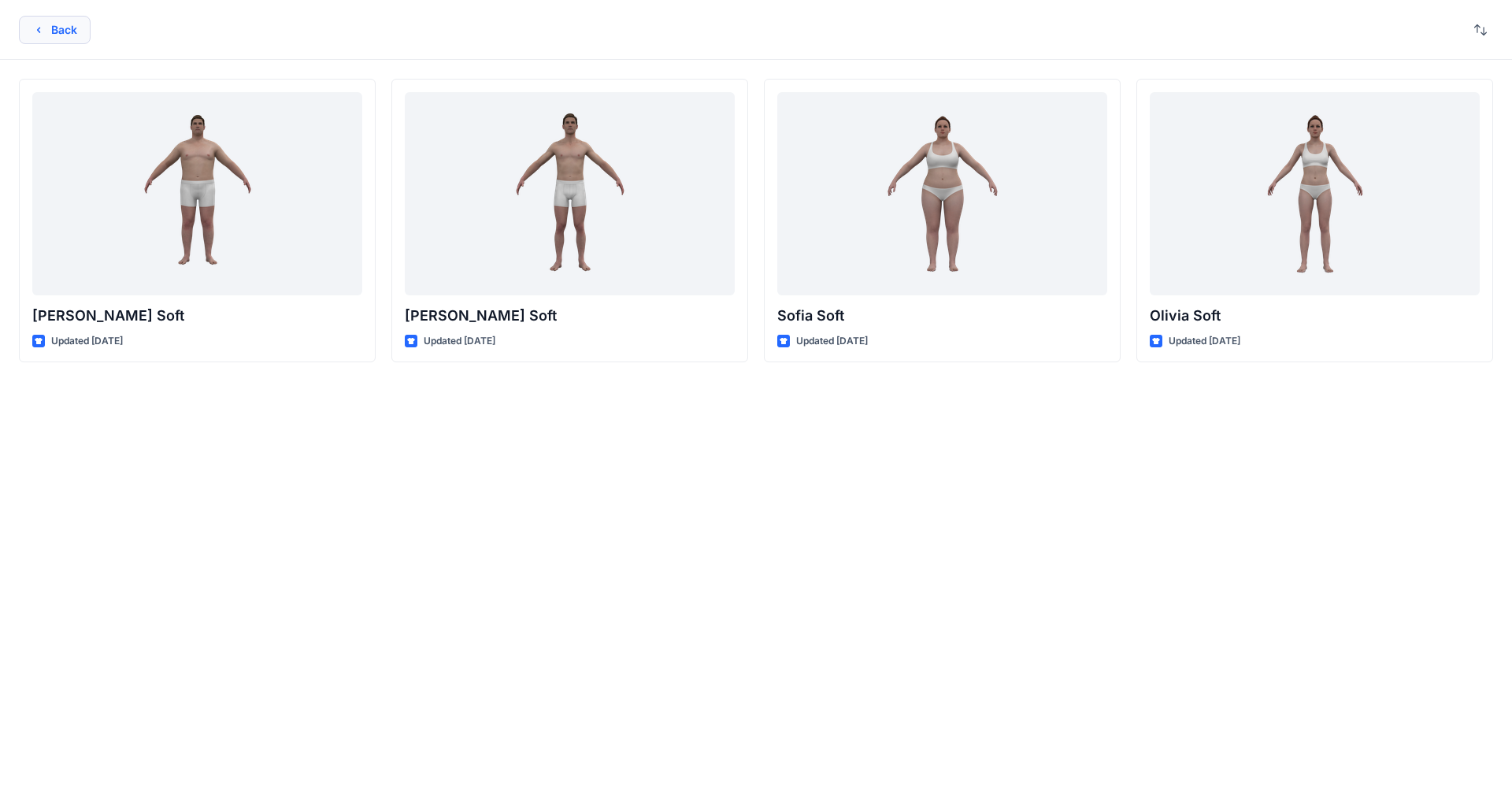
click at [38, 30] on icon "button" at bounding box center [38, 29] width 3 height 6
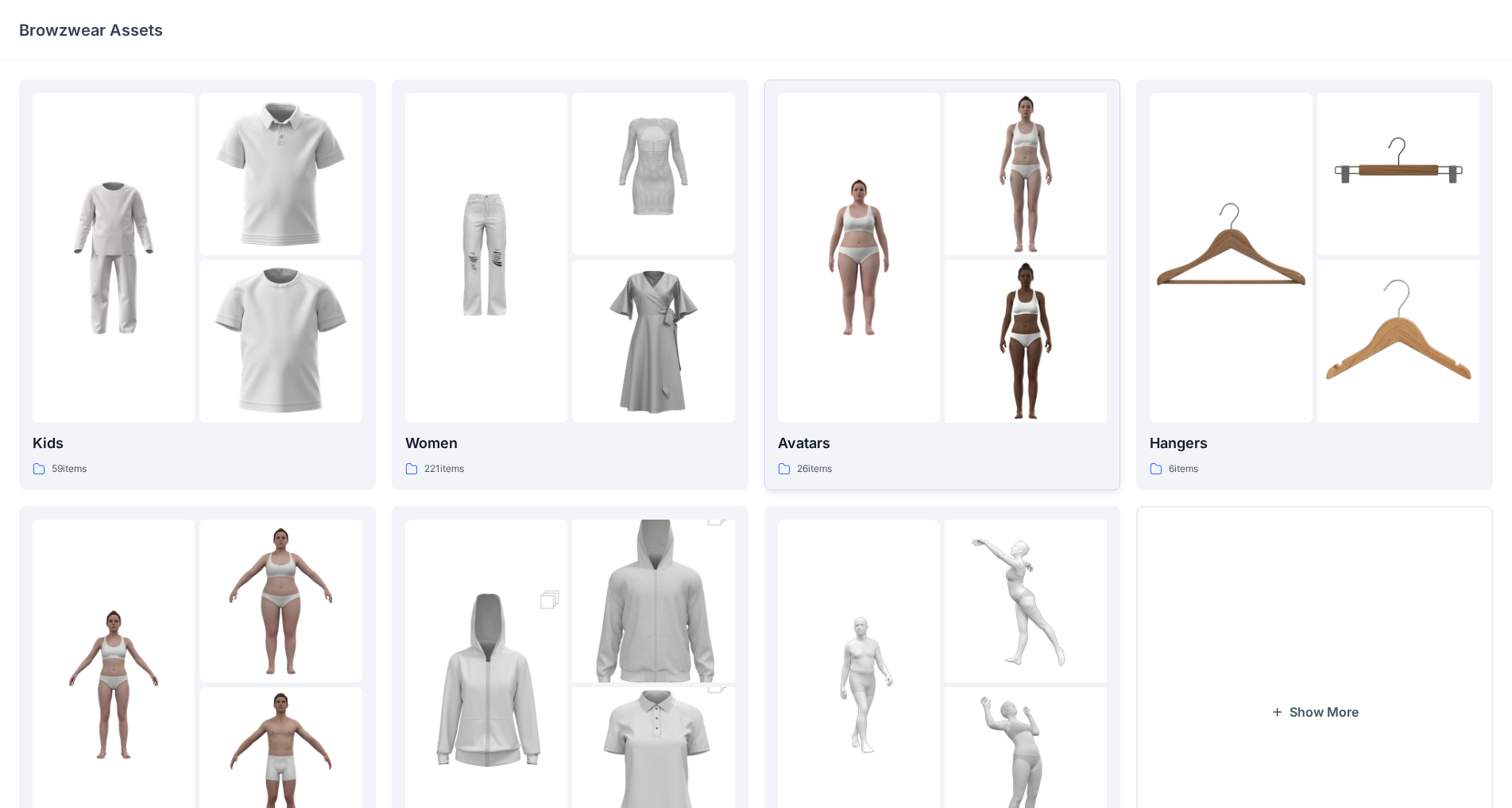
click at [794, 333] on img at bounding box center [1025, 341] width 162 height 162
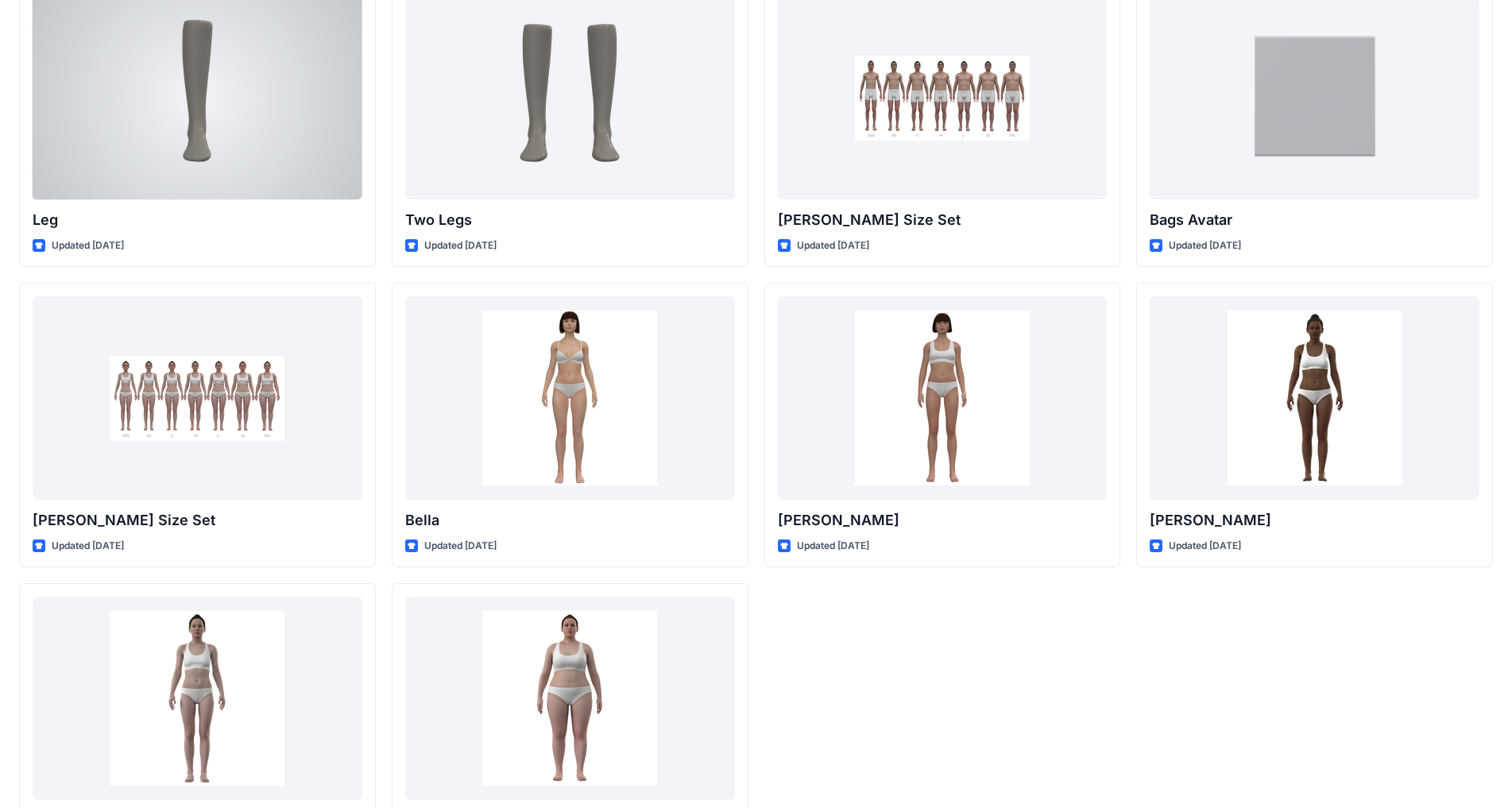
scroll to position [1297, 0]
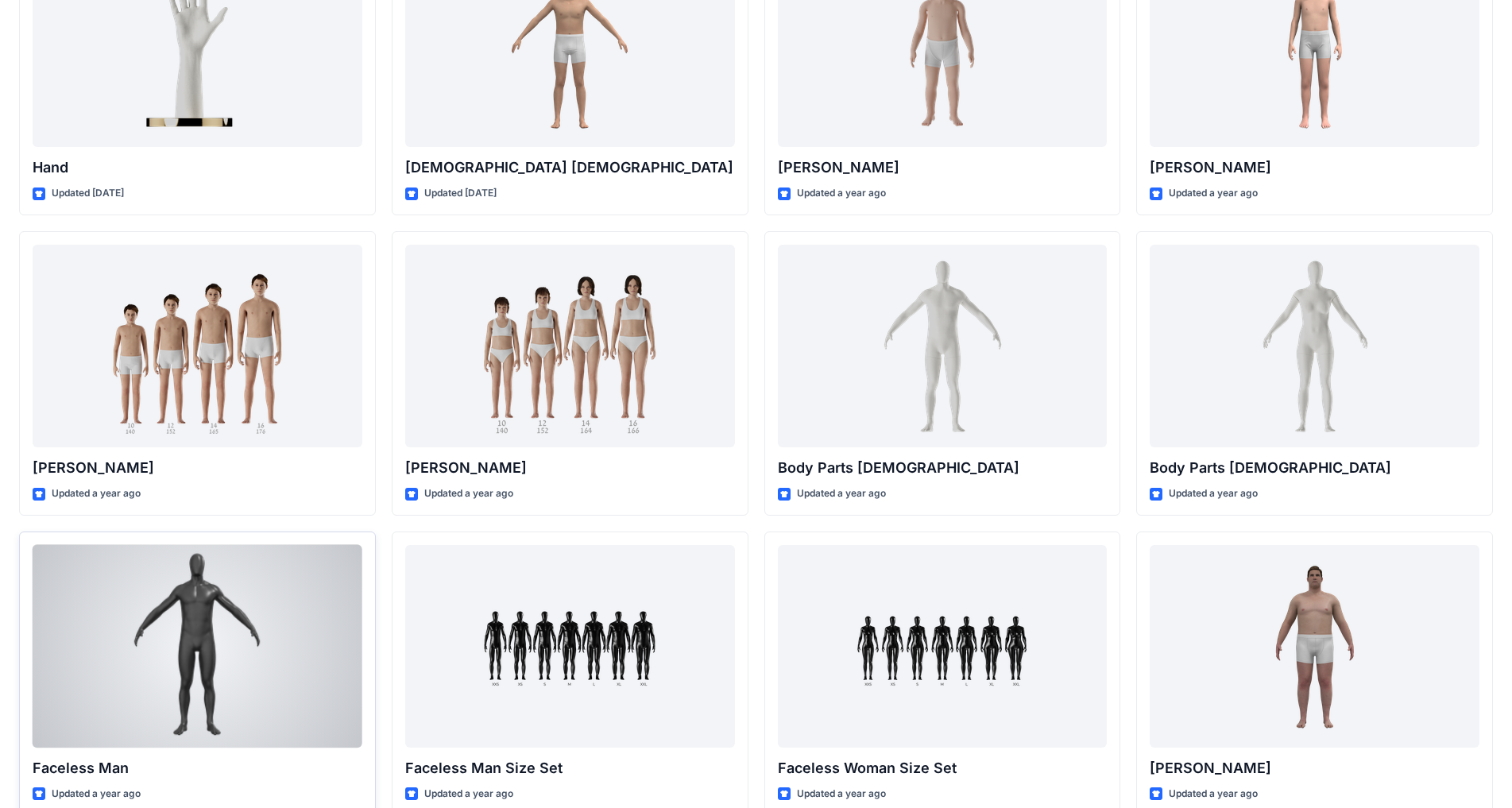
scroll to position [0, 0]
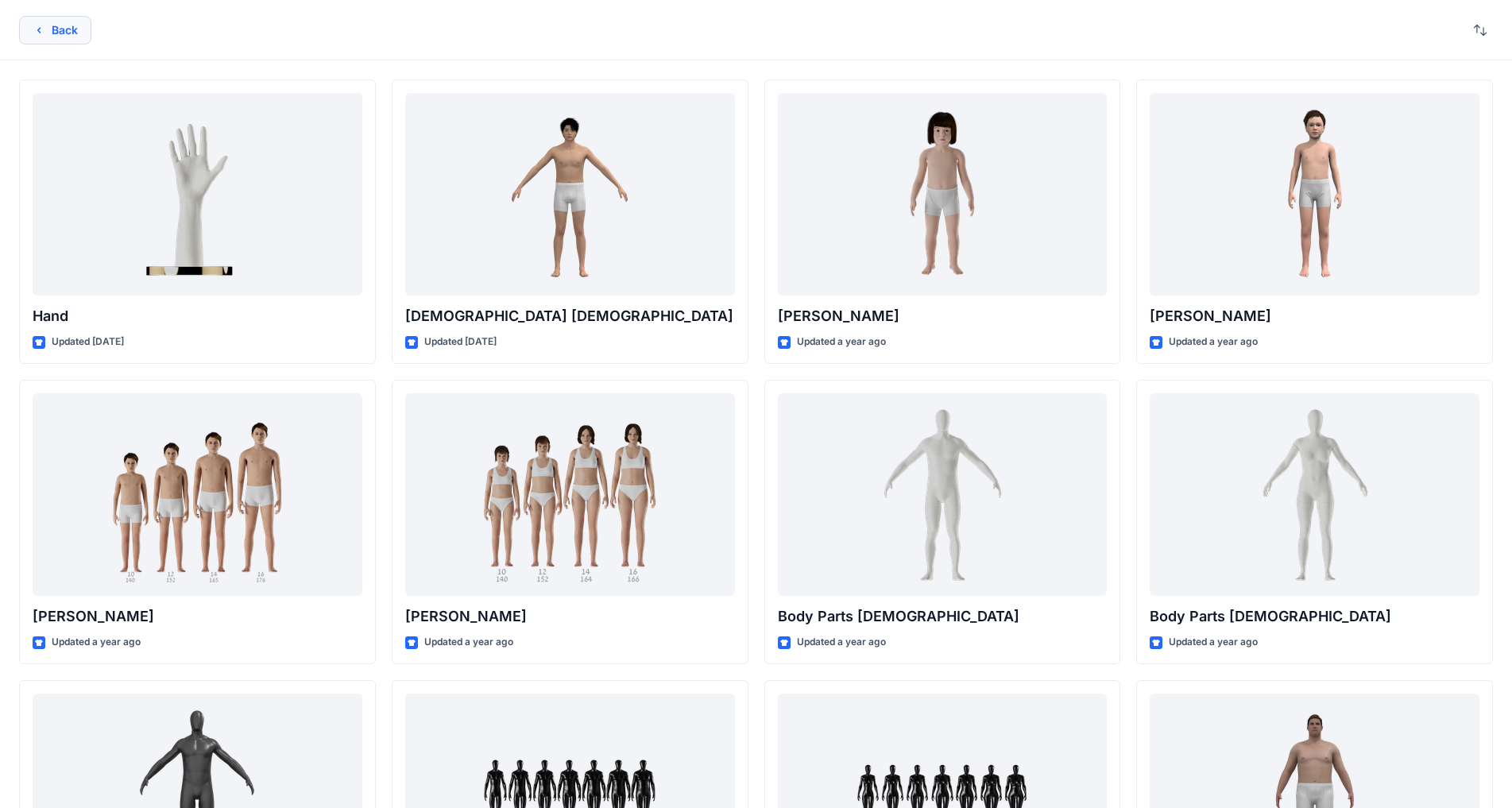
click at [42, 28] on icon "button" at bounding box center [39, 31] width 13 height 13
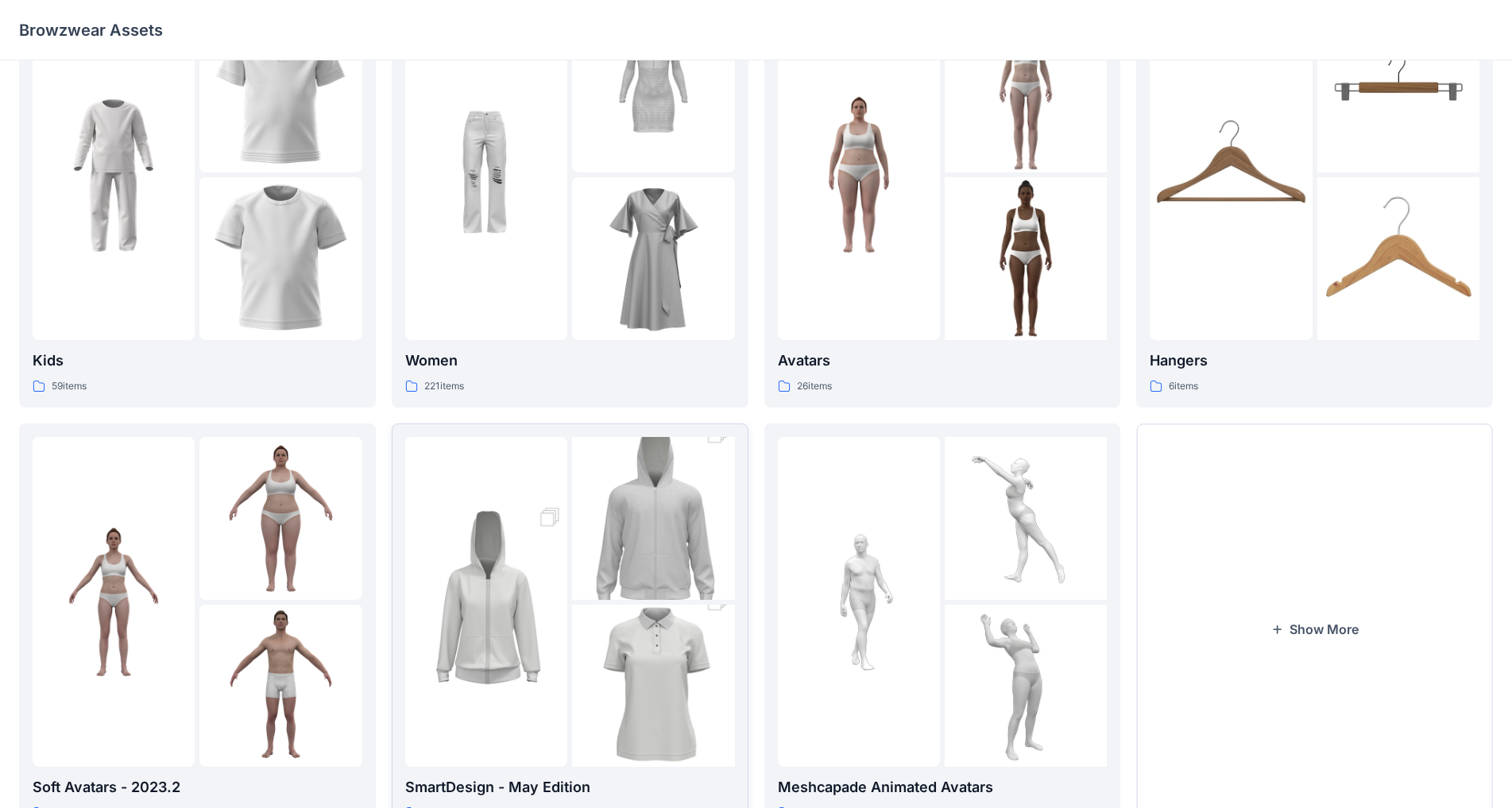
scroll to position [154, 0]
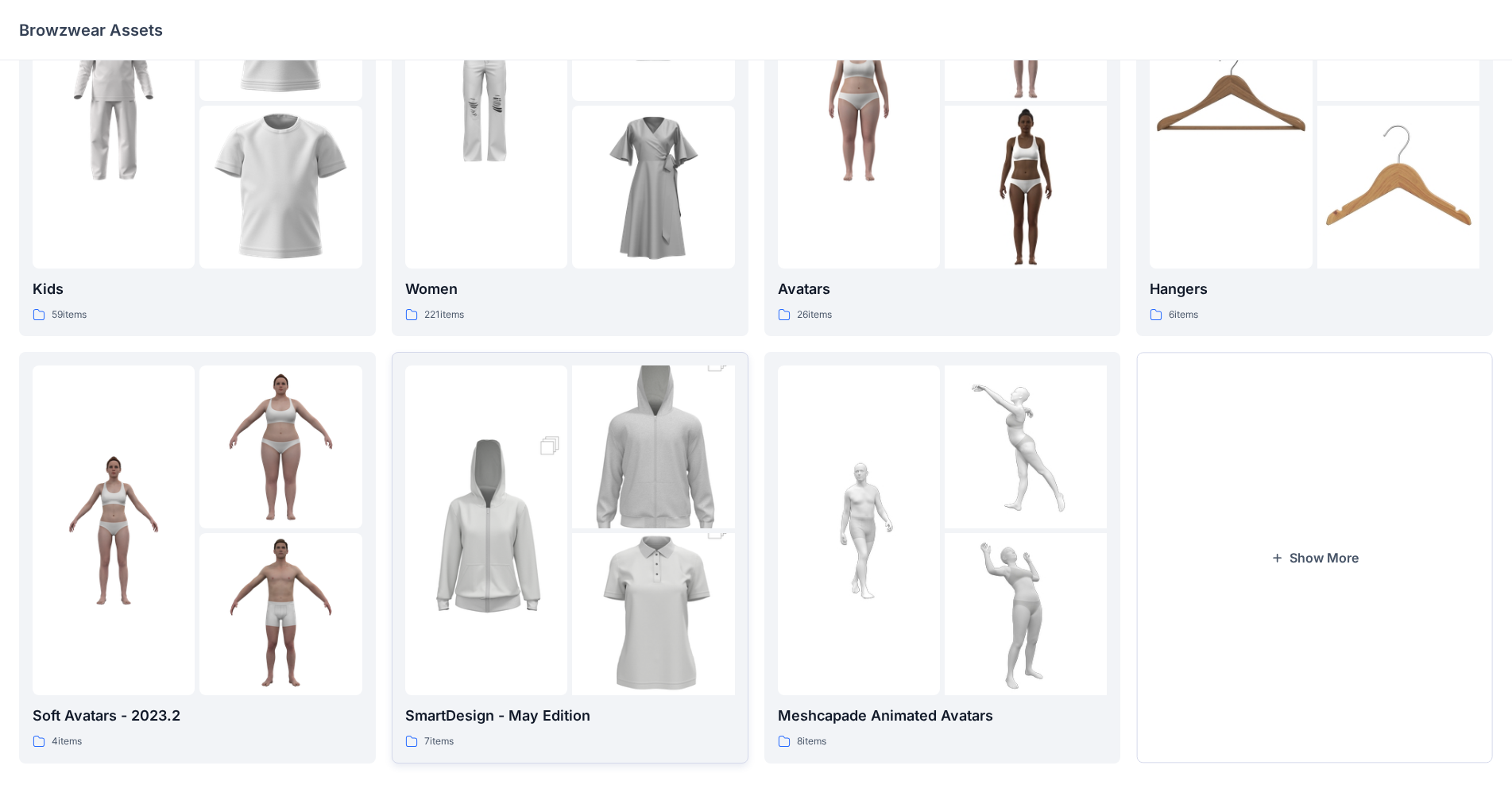
click at [646, 423] on img at bounding box center [653, 447] width 162 height 244
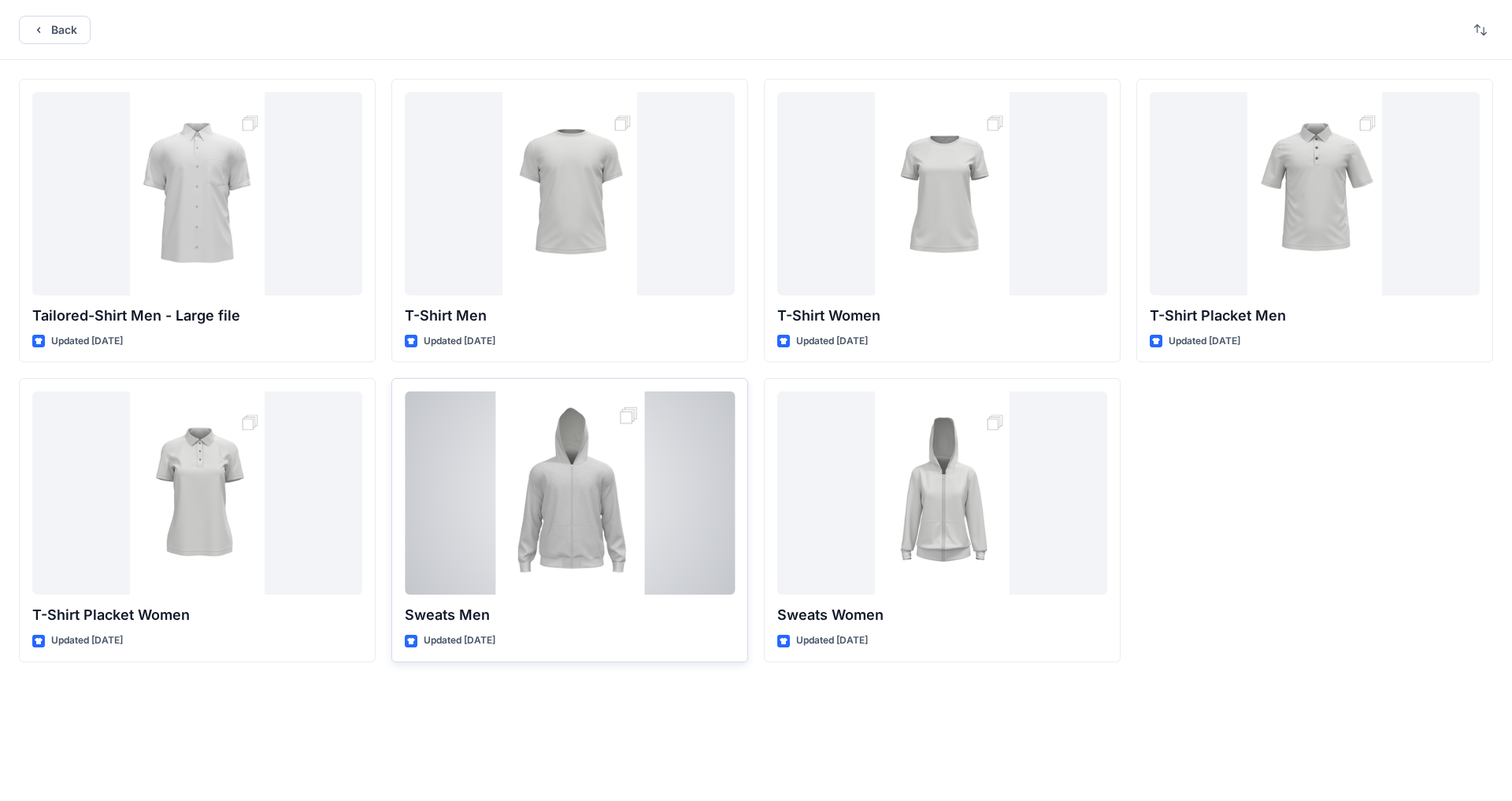
click at [593, 455] on div at bounding box center [570, 493] width 330 height 203
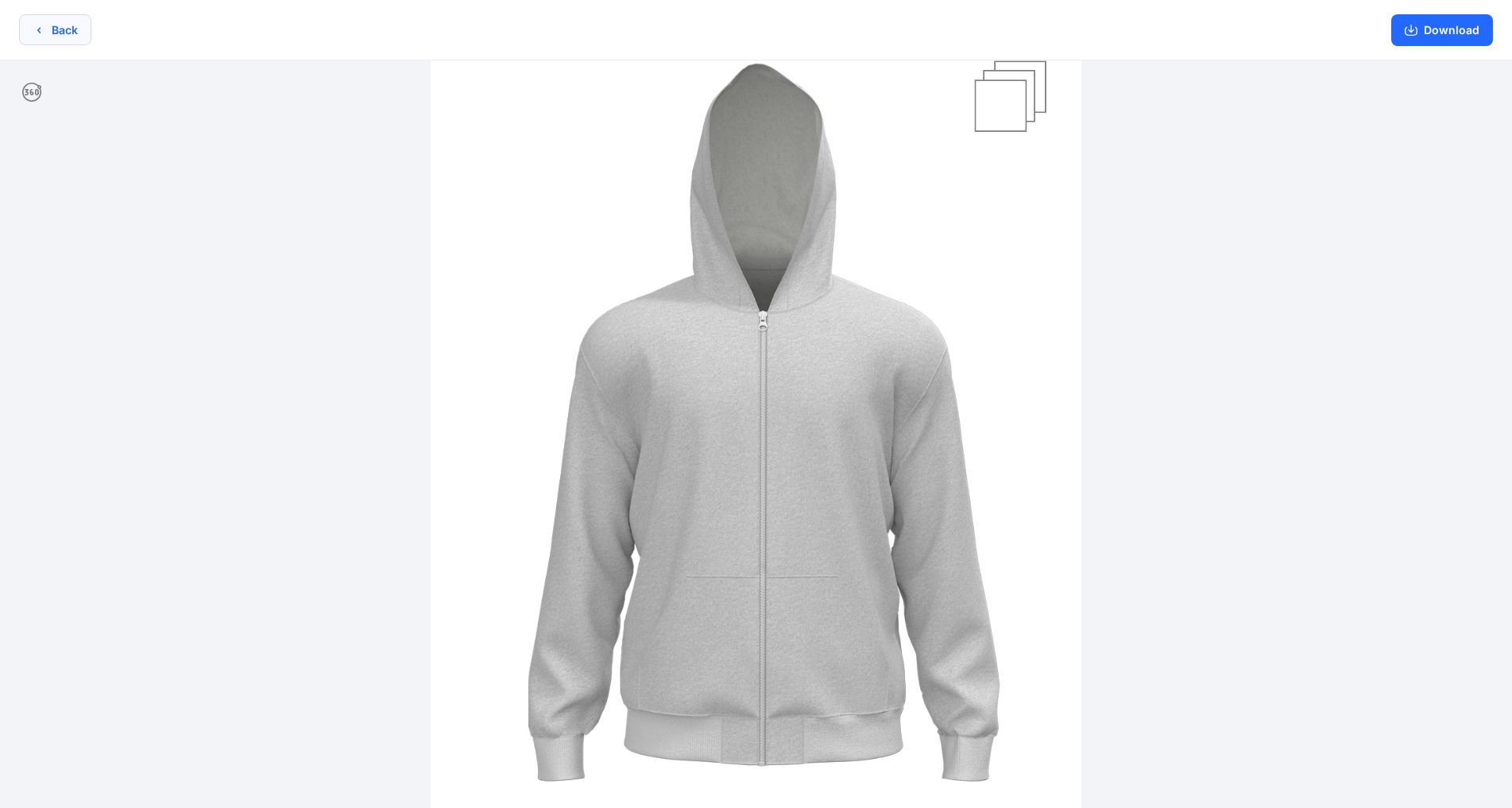
click at [37, 30] on icon "button" at bounding box center [39, 31] width 13 height 13
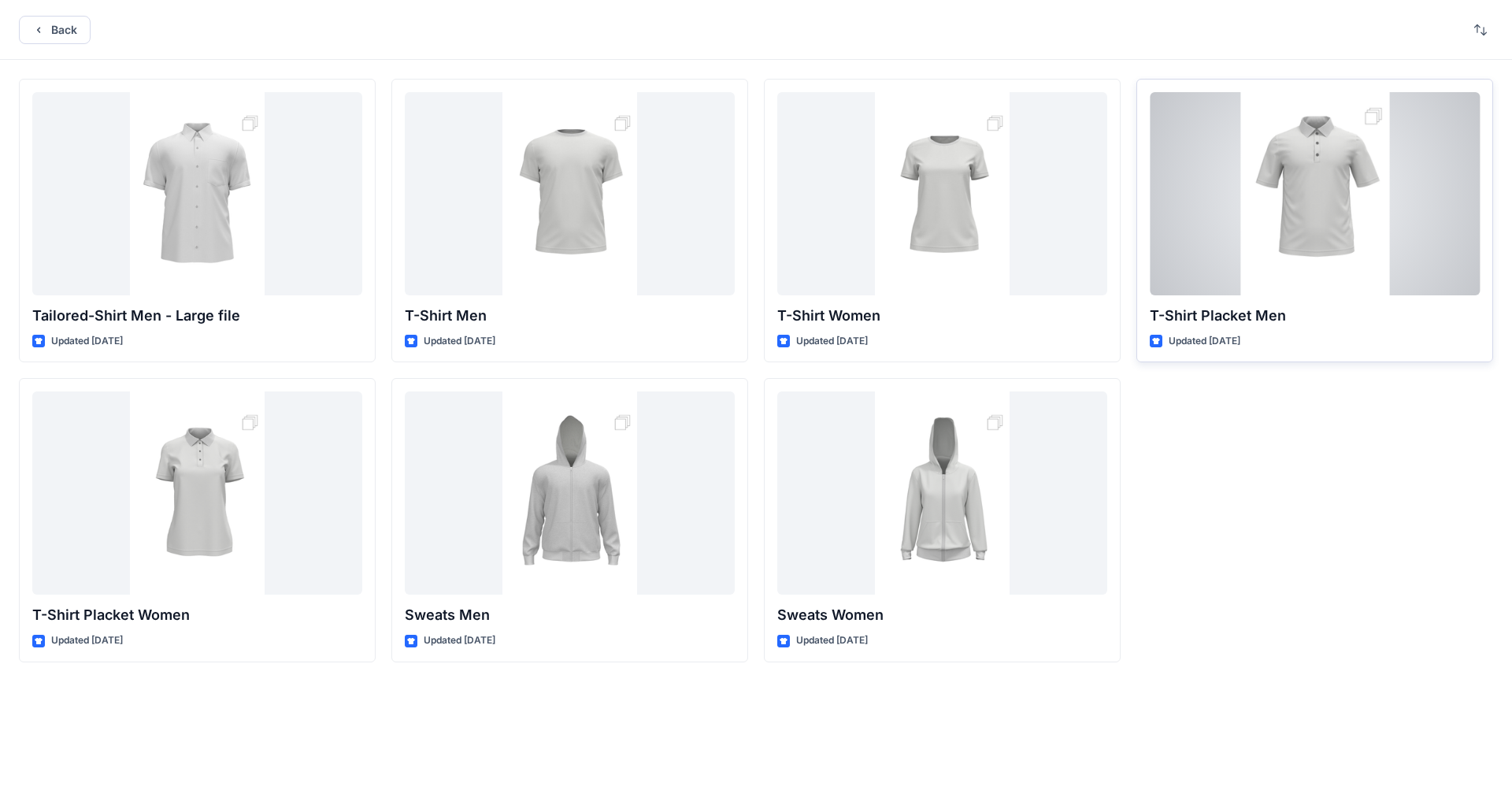
click at [787, 220] on div at bounding box center [1315, 194] width 330 height 203
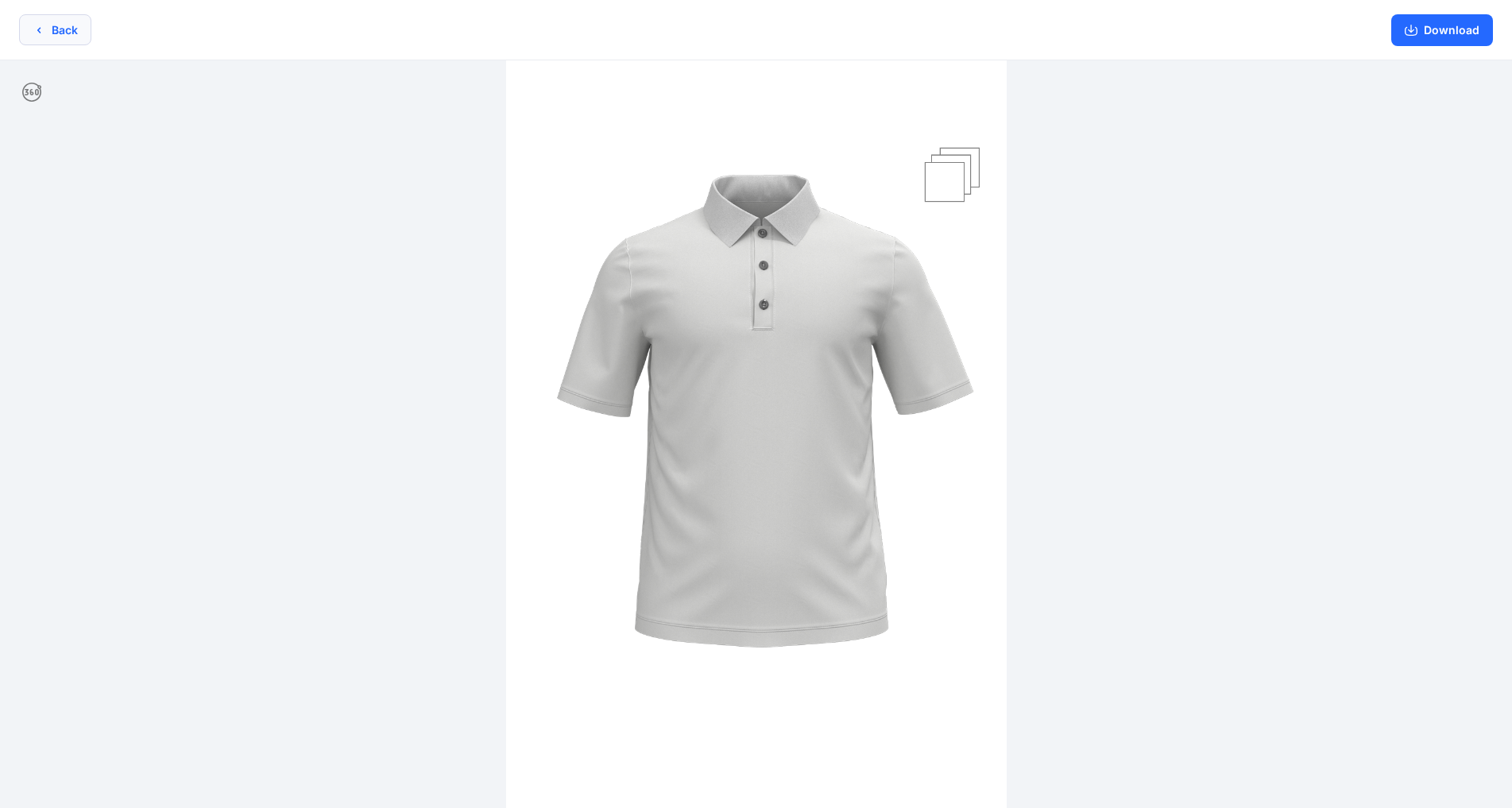
click at [40, 29] on icon "button" at bounding box center [39, 31] width 13 height 13
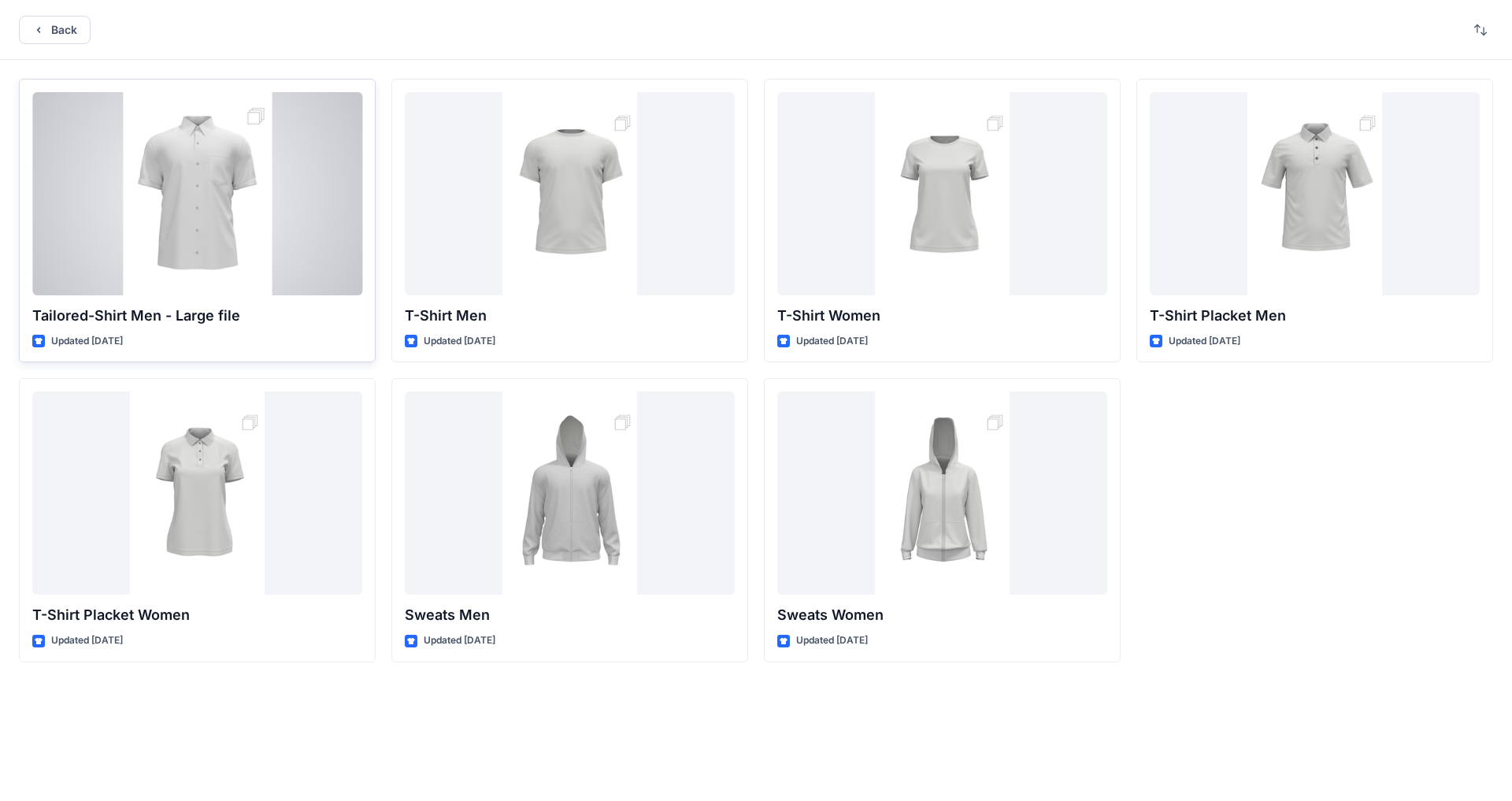
click at [187, 179] on div at bounding box center [197, 194] width 330 height 203
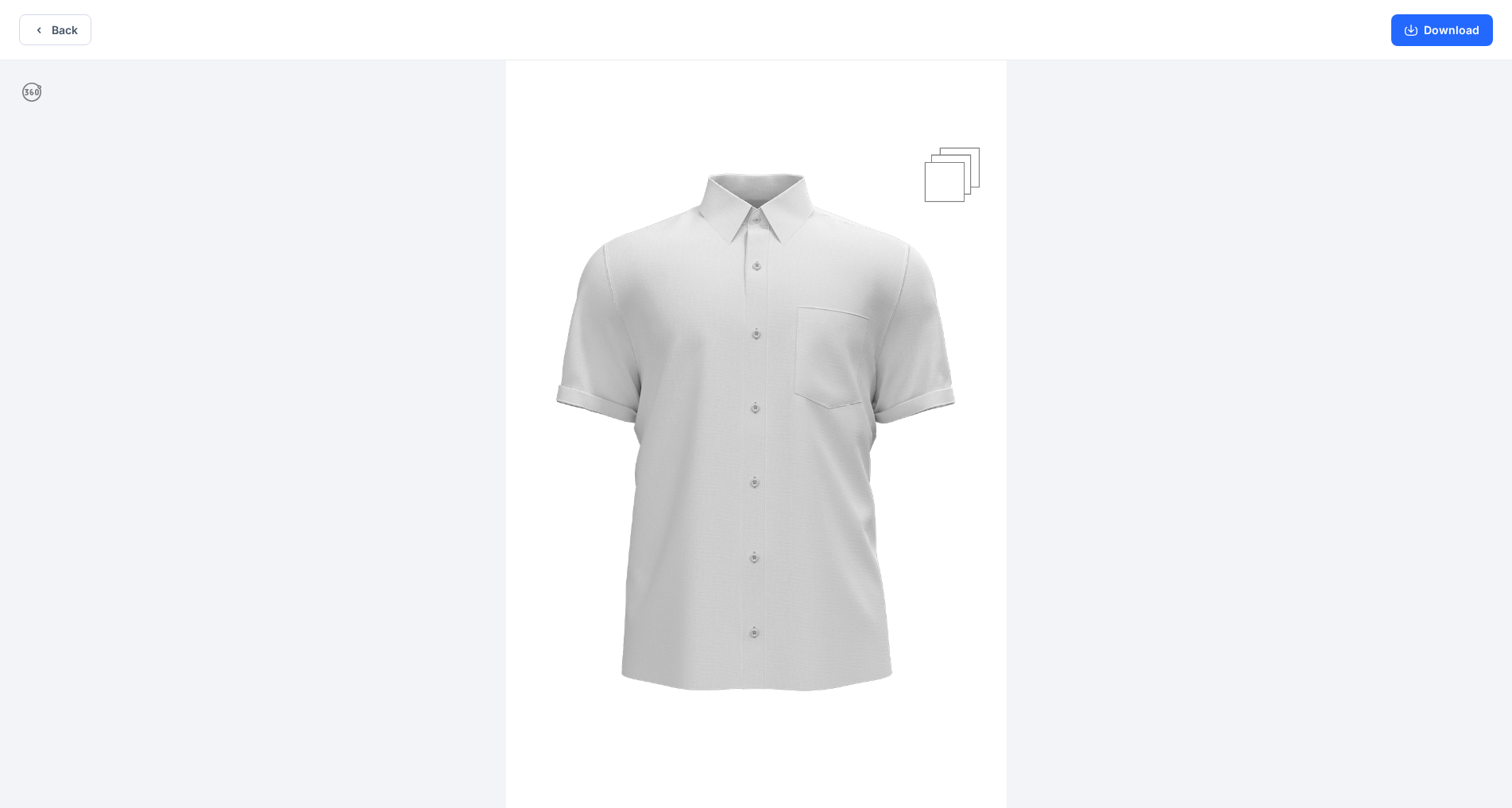
click at [794, 168] on img at bounding box center [757, 436] width 501 height 751
click at [760, 560] on img at bounding box center [757, 436] width 501 height 751
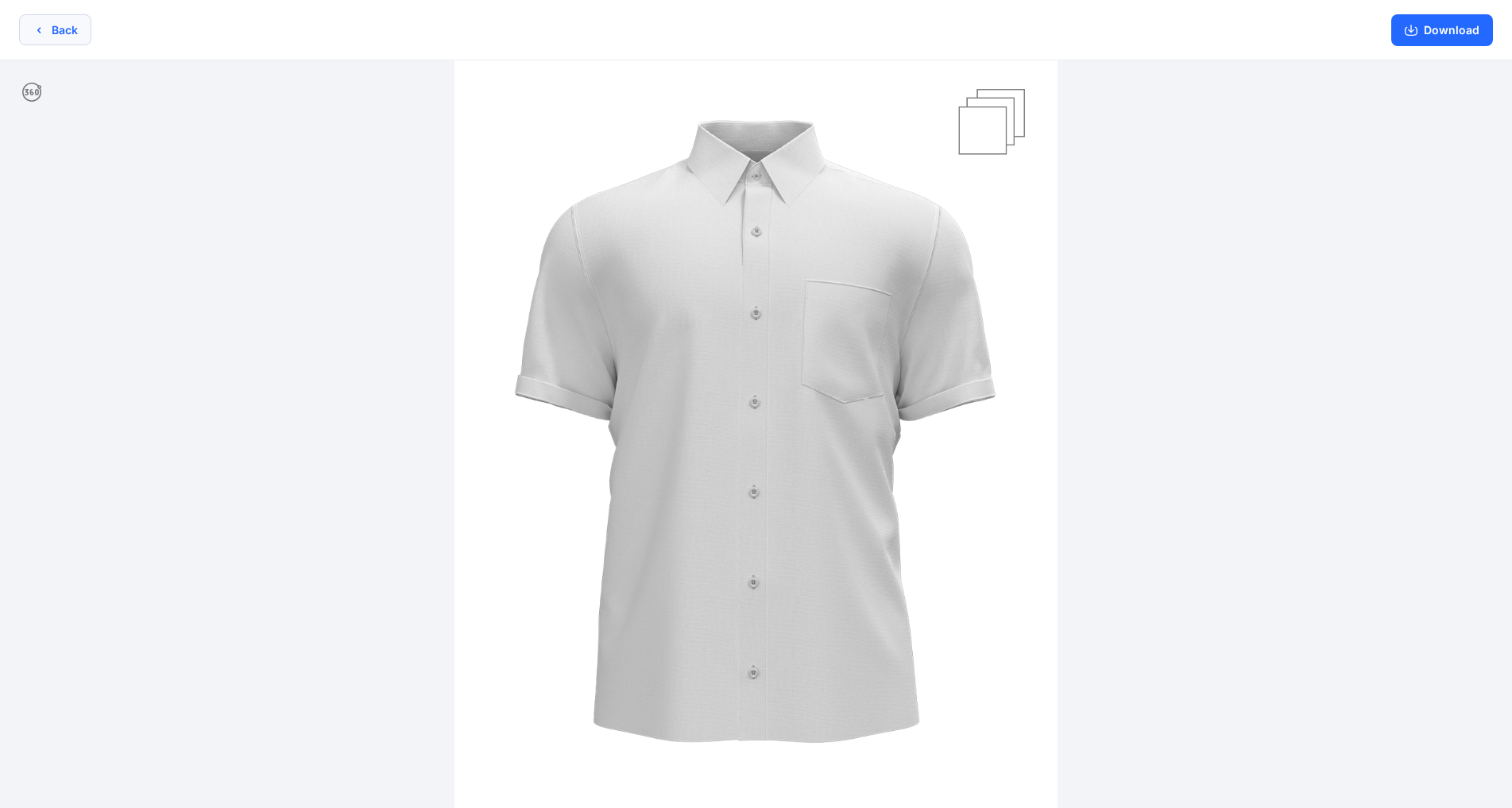
click at [37, 28] on icon "button" at bounding box center [39, 31] width 13 height 13
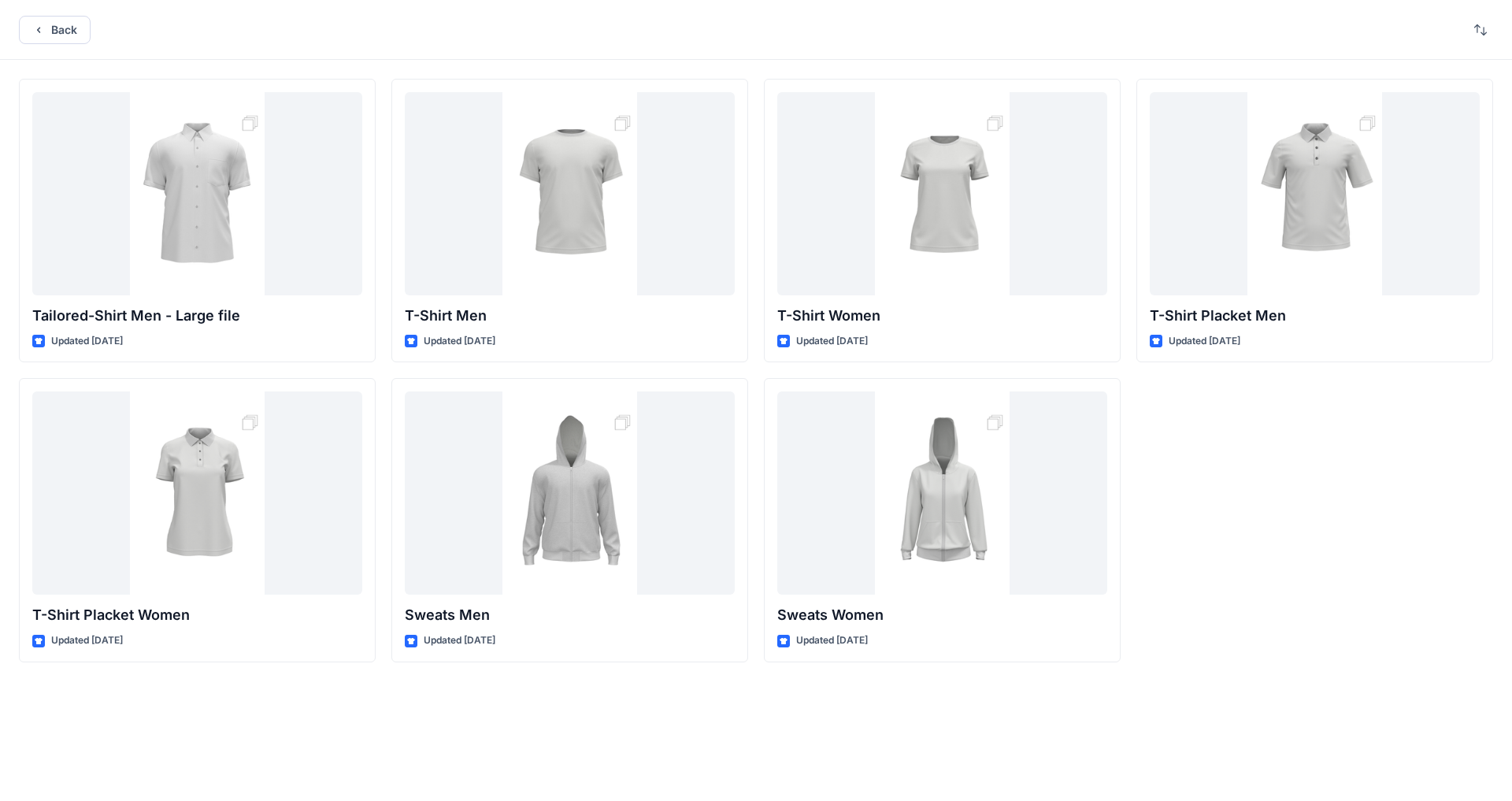
click at [37, 28] on icon "button" at bounding box center [38, 30] width 13 height 13
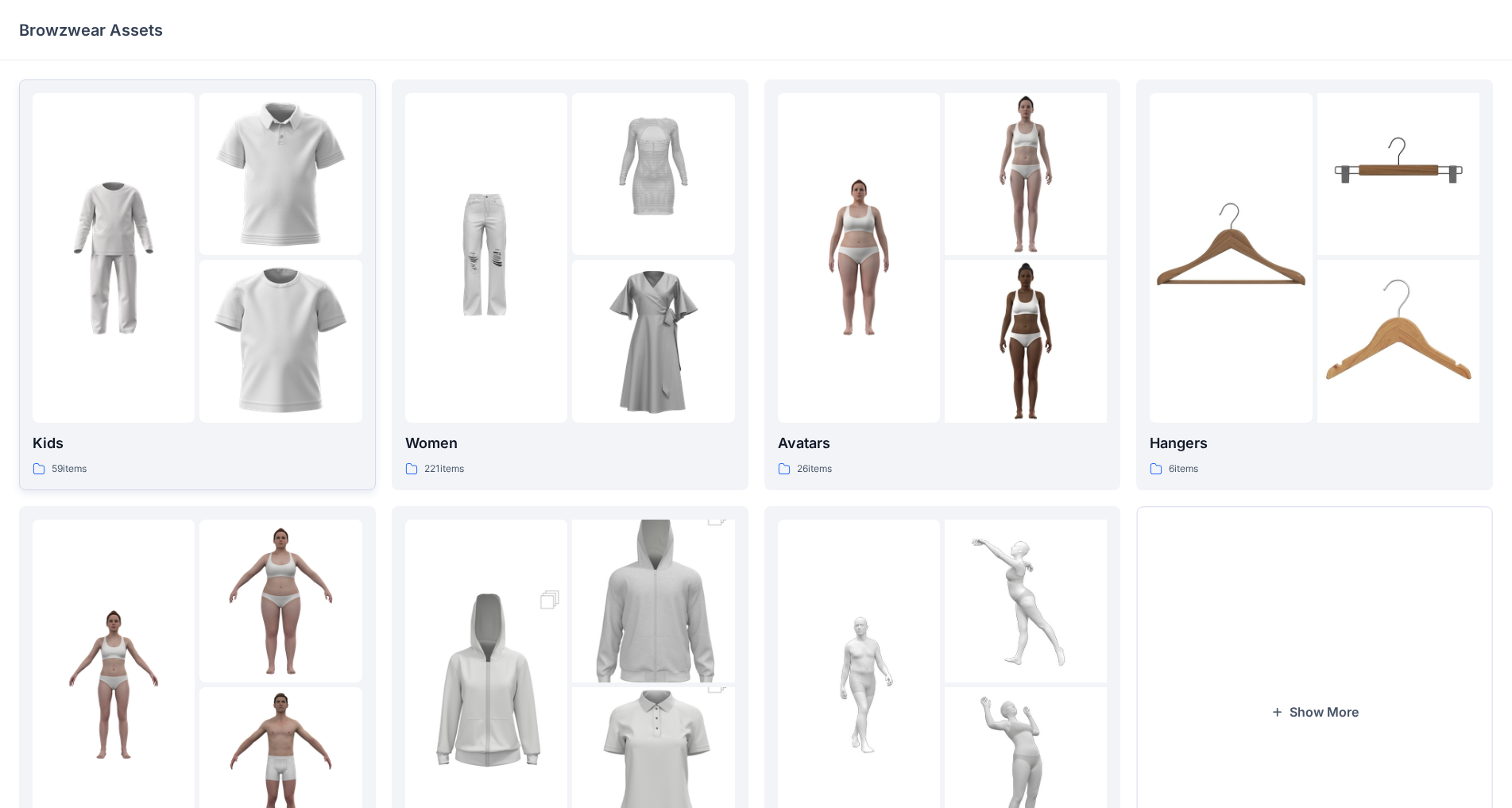
click at [294, 183] on img at bounding box center [280, 174] width 162 height 162
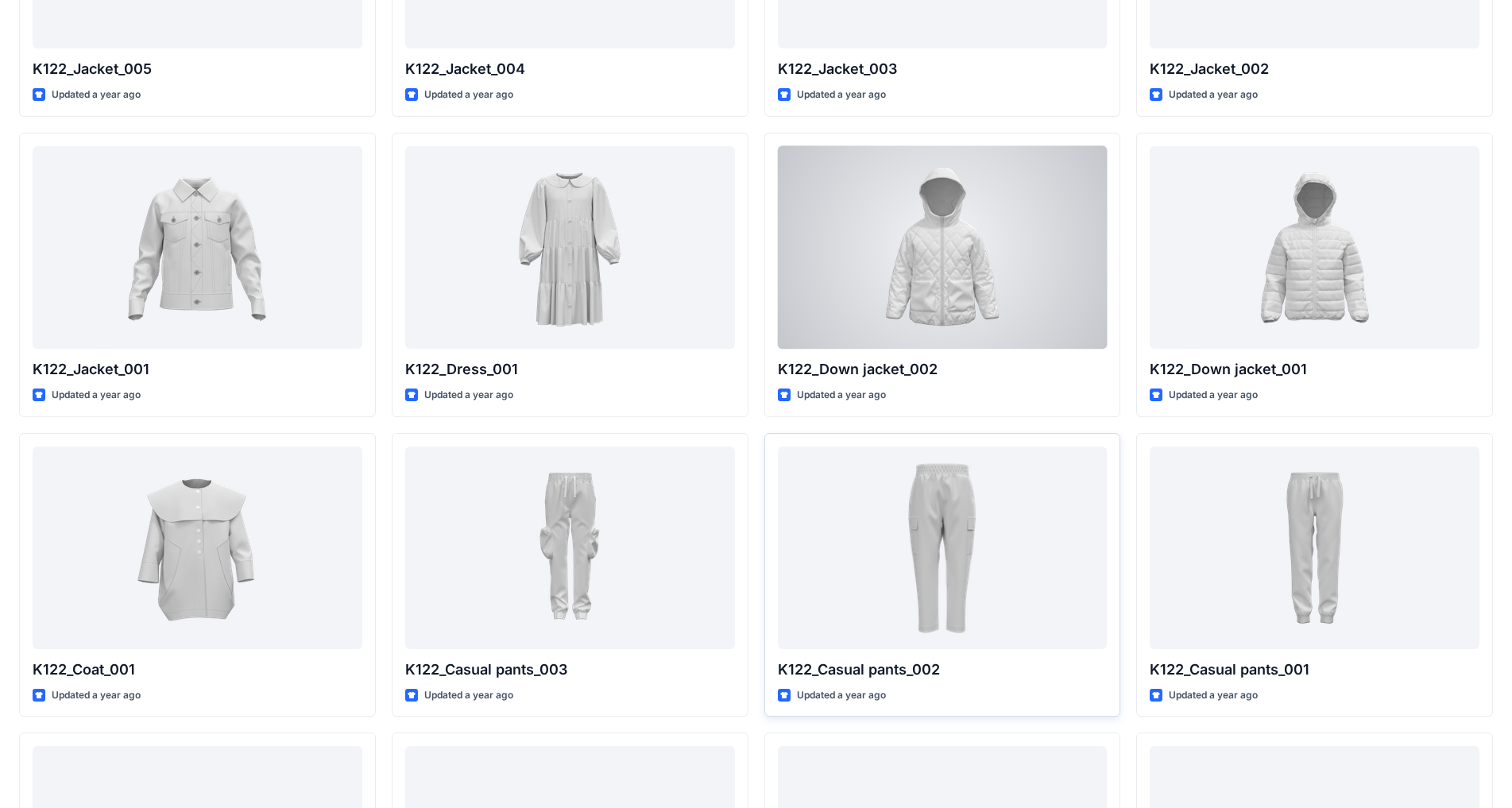
scroll to position [656, 0]
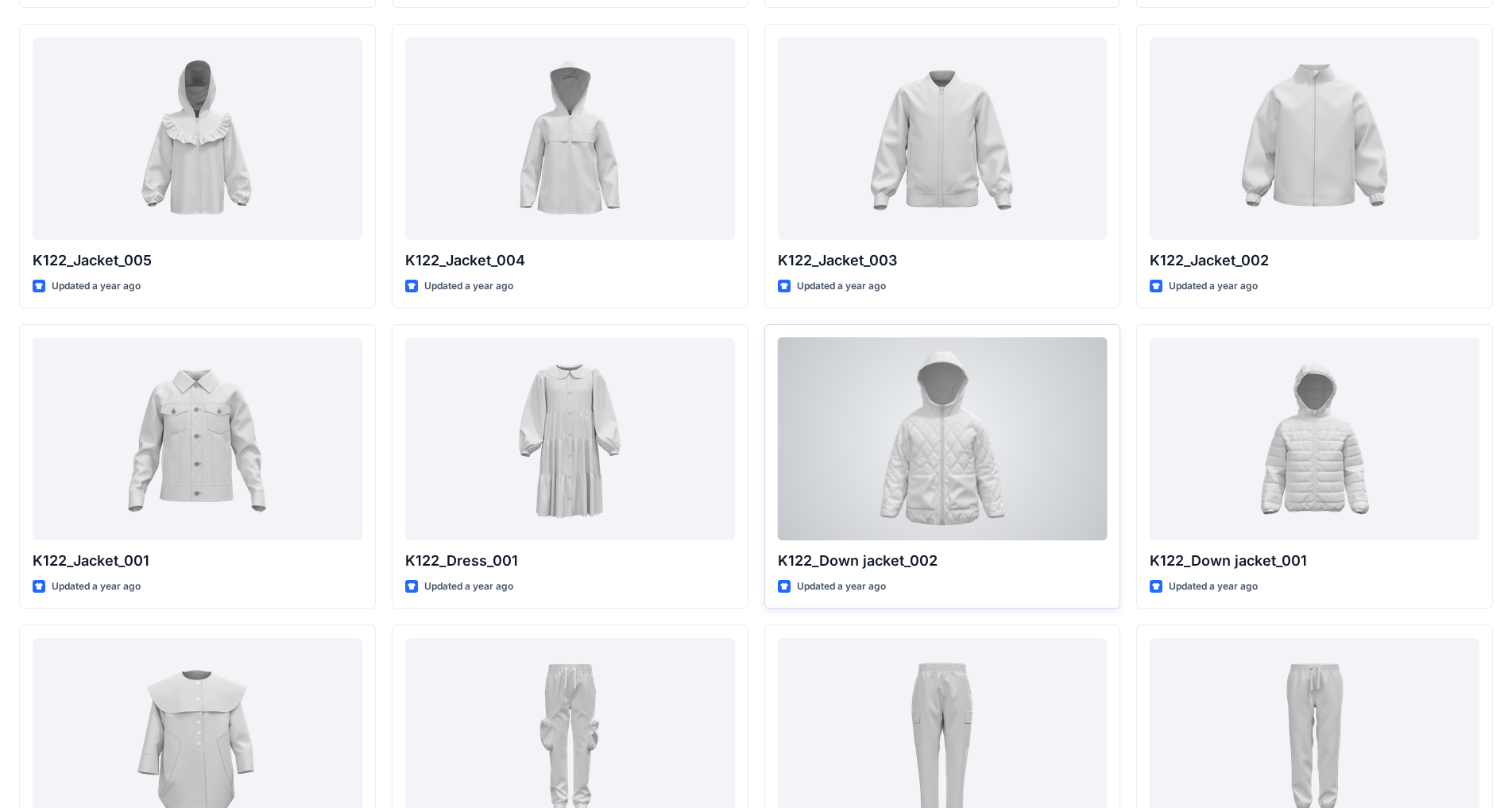
click at [794, 424] on div at bounding box center [943, 439] width 330 height 203
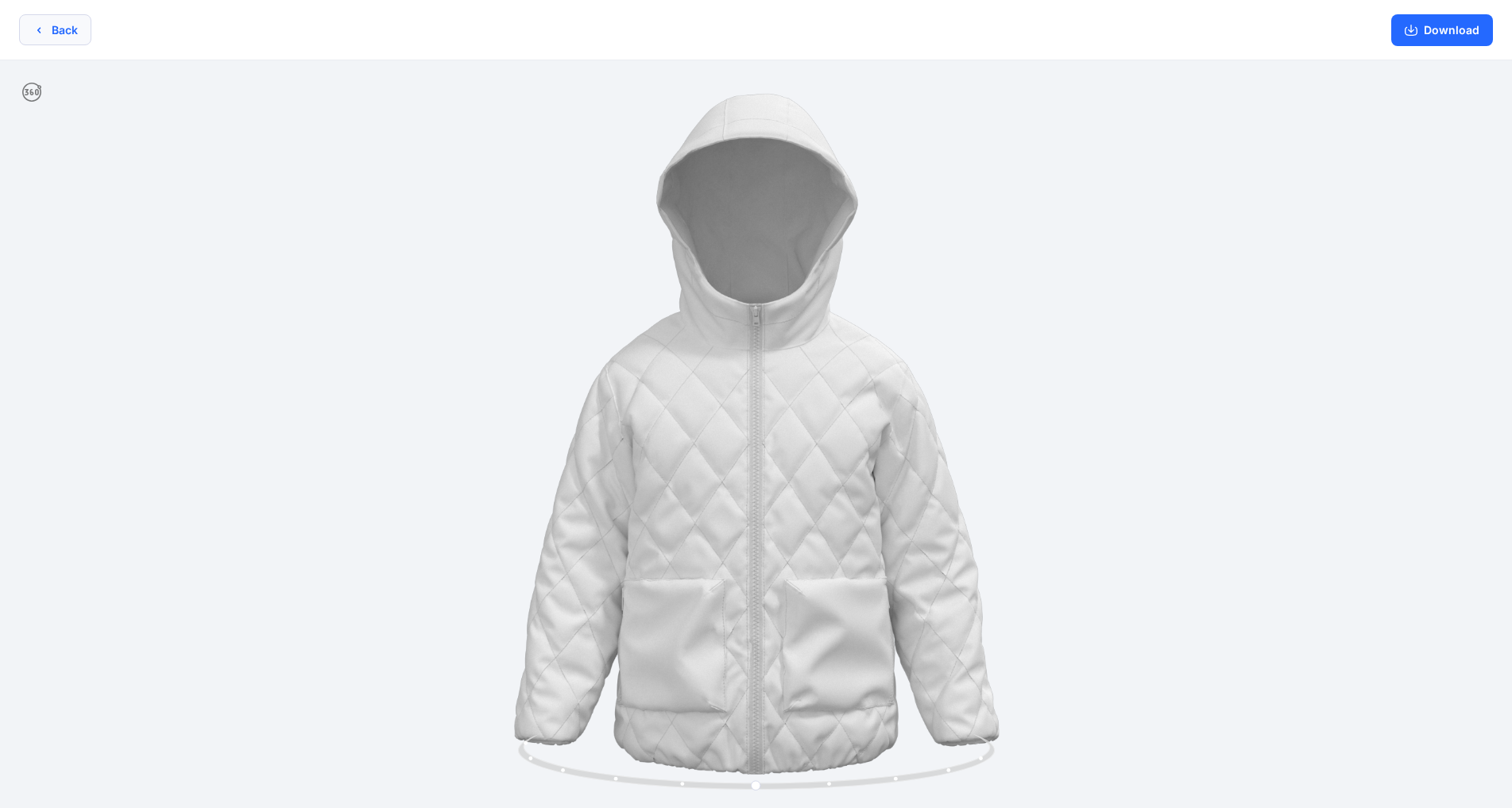
click at [39, 27] on icon "button" at bounding box center [39, 31] width 13 height 13
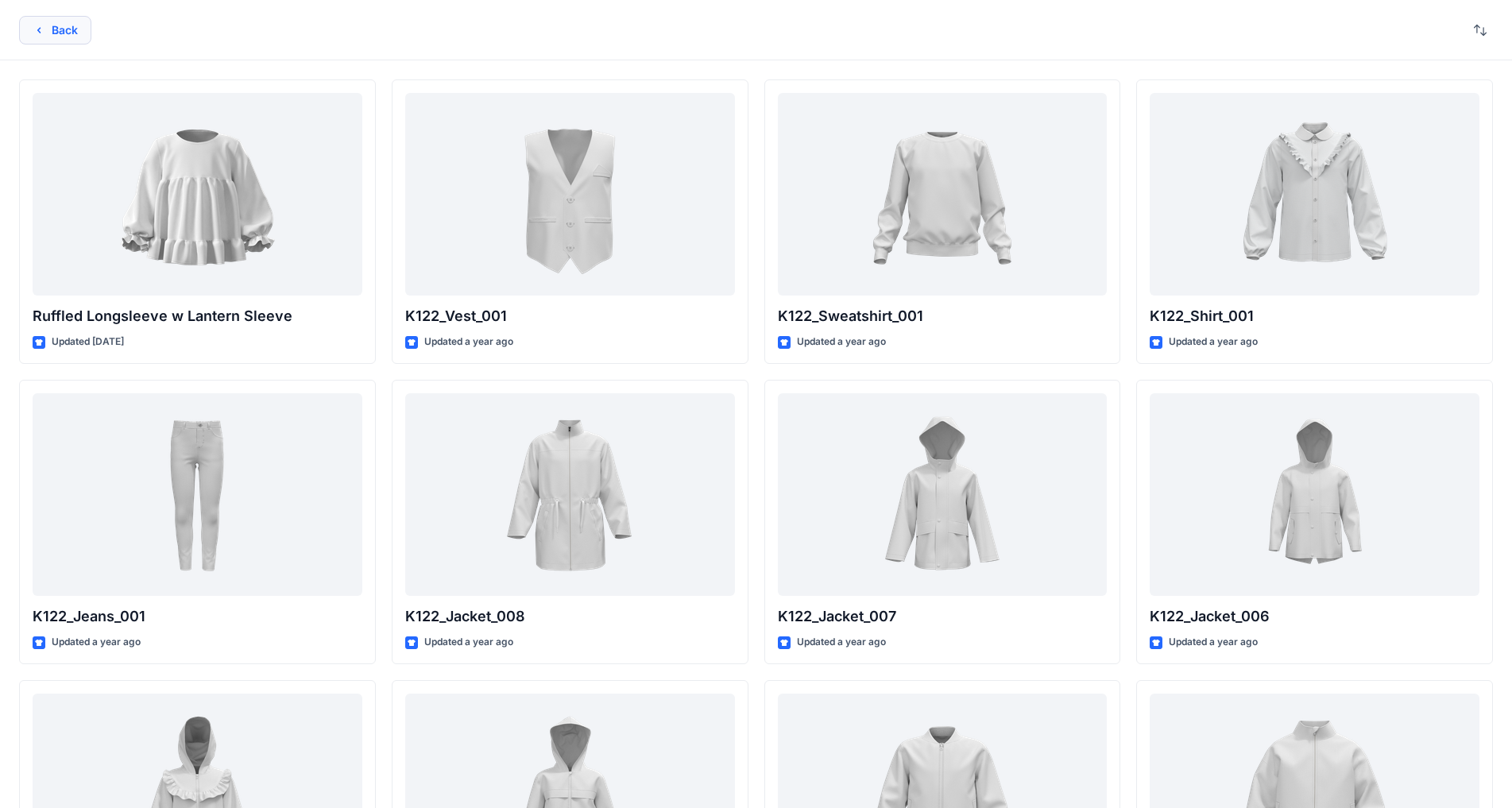
click at [40, 24] on icon "button" at bounding box center [39, 31] width 13 height 13
